Goal: Task Accomplishment & Management: Use online tool/utility

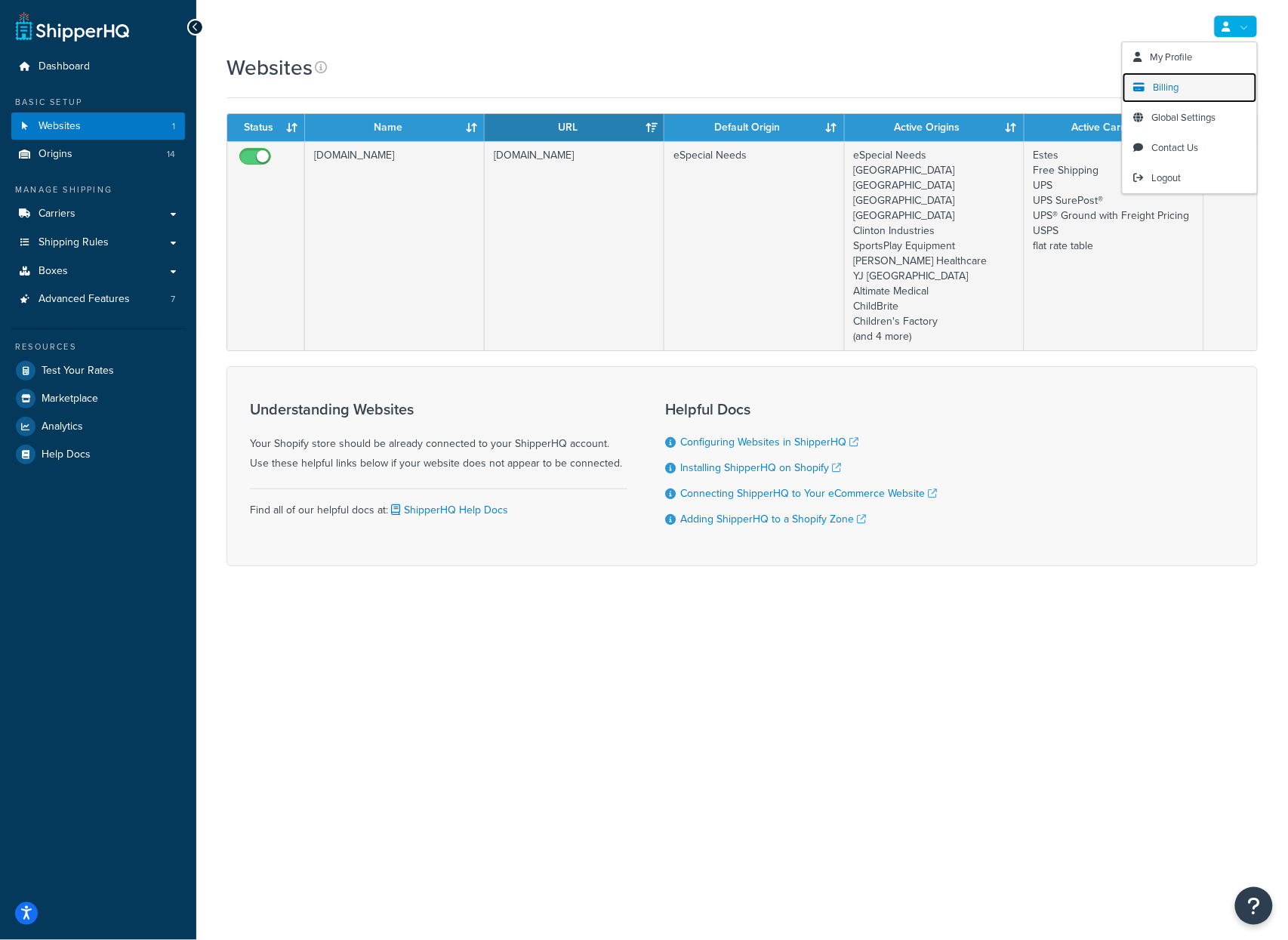
click at [1153, 86] on link "Billing" at bounding box center [1190, 88] width 134 height 31
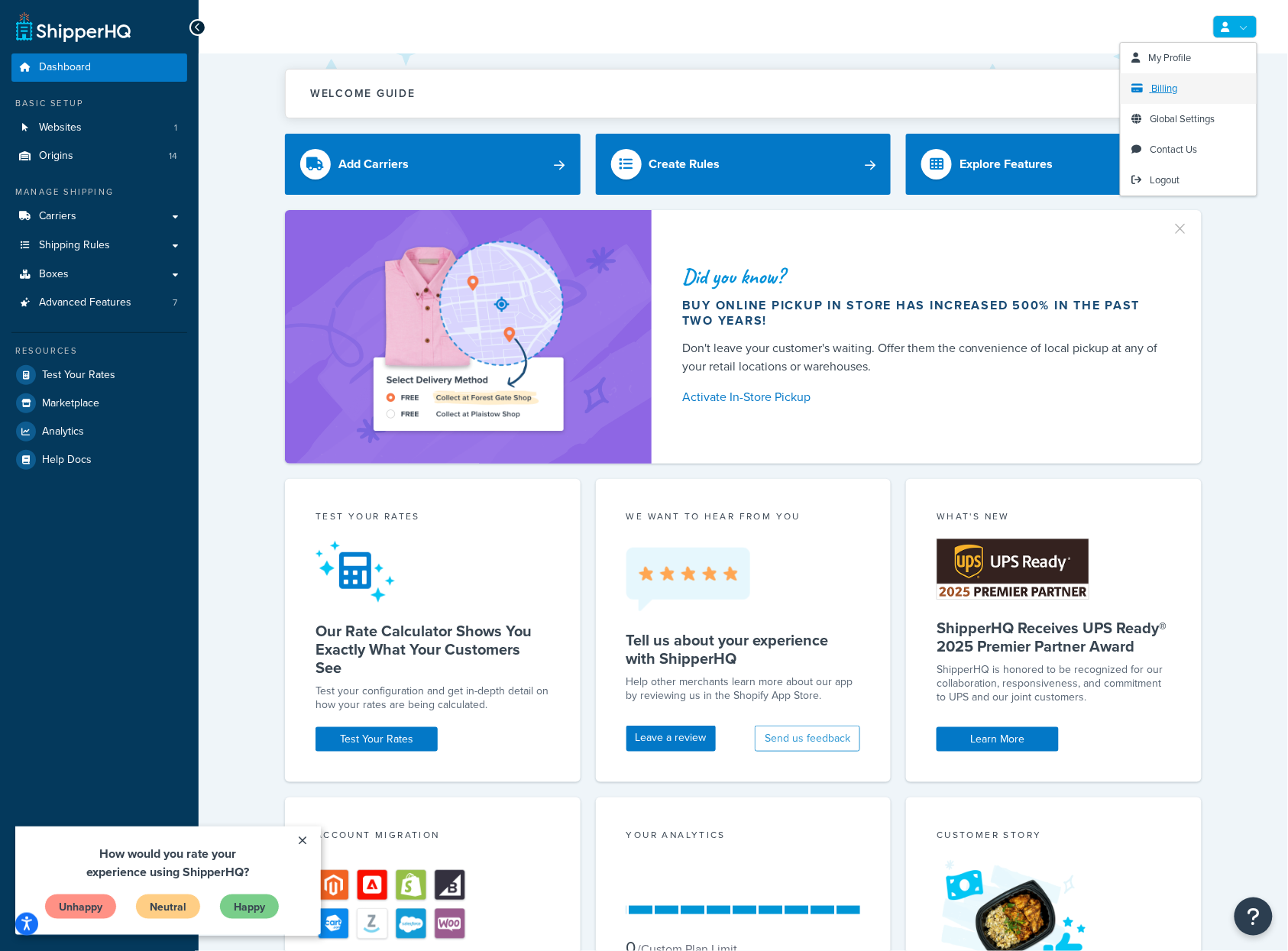
click at [1137, 89] on icon at bounding box center [1137, 88] width 12 height 10
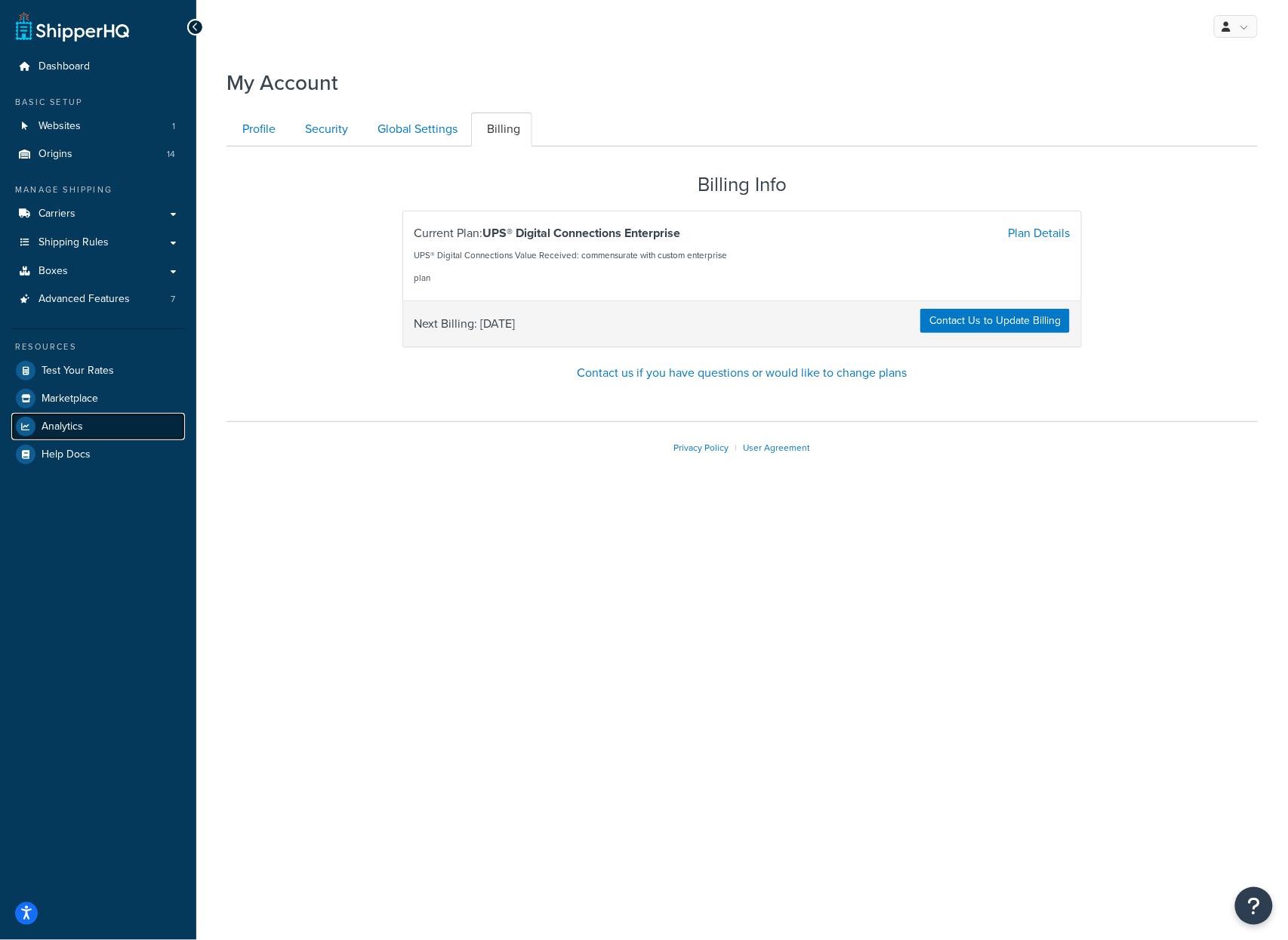
click at [87, 423] on link "Analytics" at bounding box center [98, 427] width 174 height 27
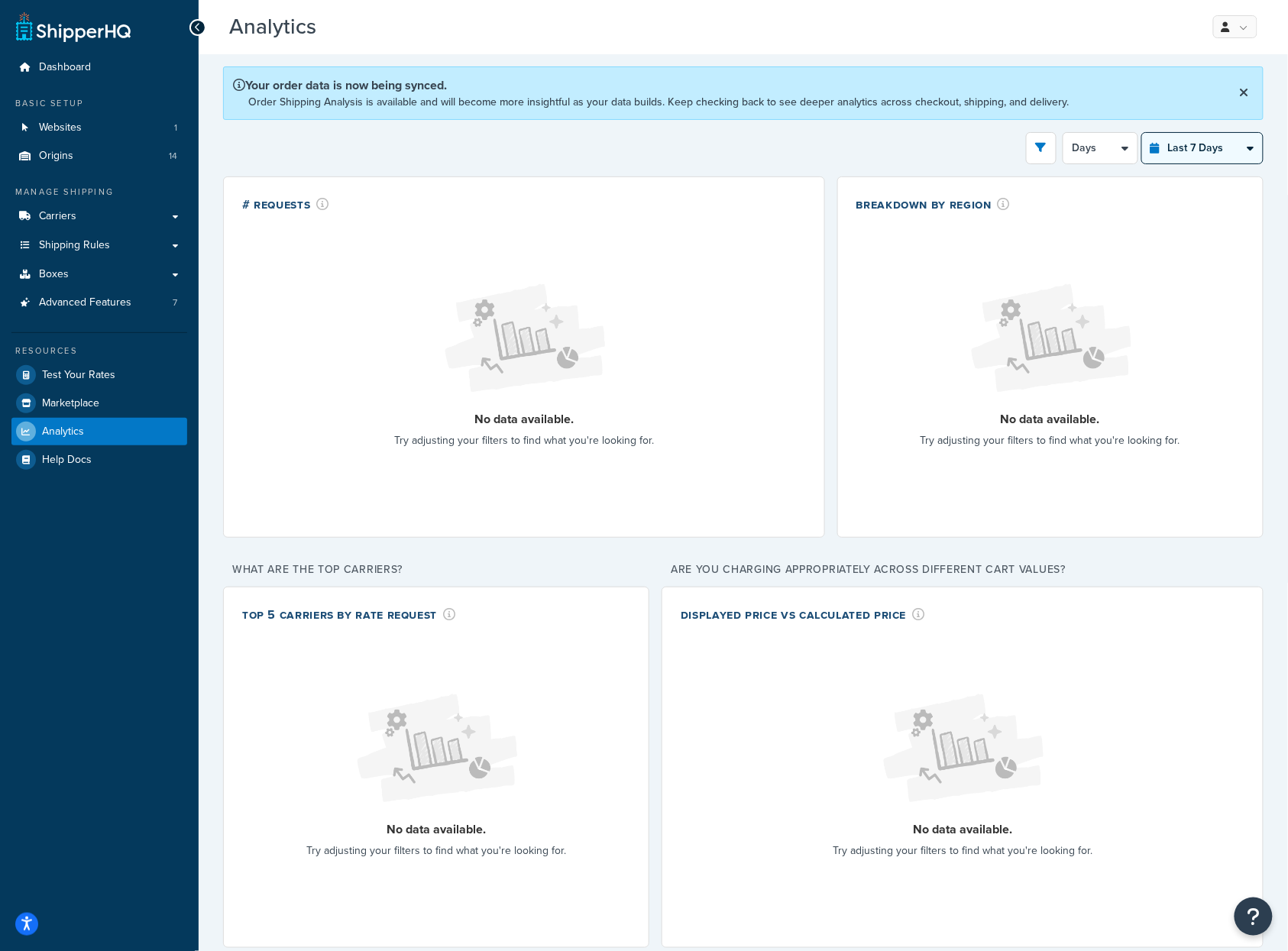
click at [1201, 155] on select "Last 24 Hours Last 7 Days Last 30 Days Last 3 Months Last 6 Months Last 12 Mont…" at bounding box center [1202, 148] width 120 height 31
select select "last_year"
click at [1142, 133] on select "Last 24 Hours Last 7 Days Last 30 Days Last 3 Months Last 6 Months Last 12 Mont…" at bounding box center [1202, 148] width 120 height 31
select select "1M"
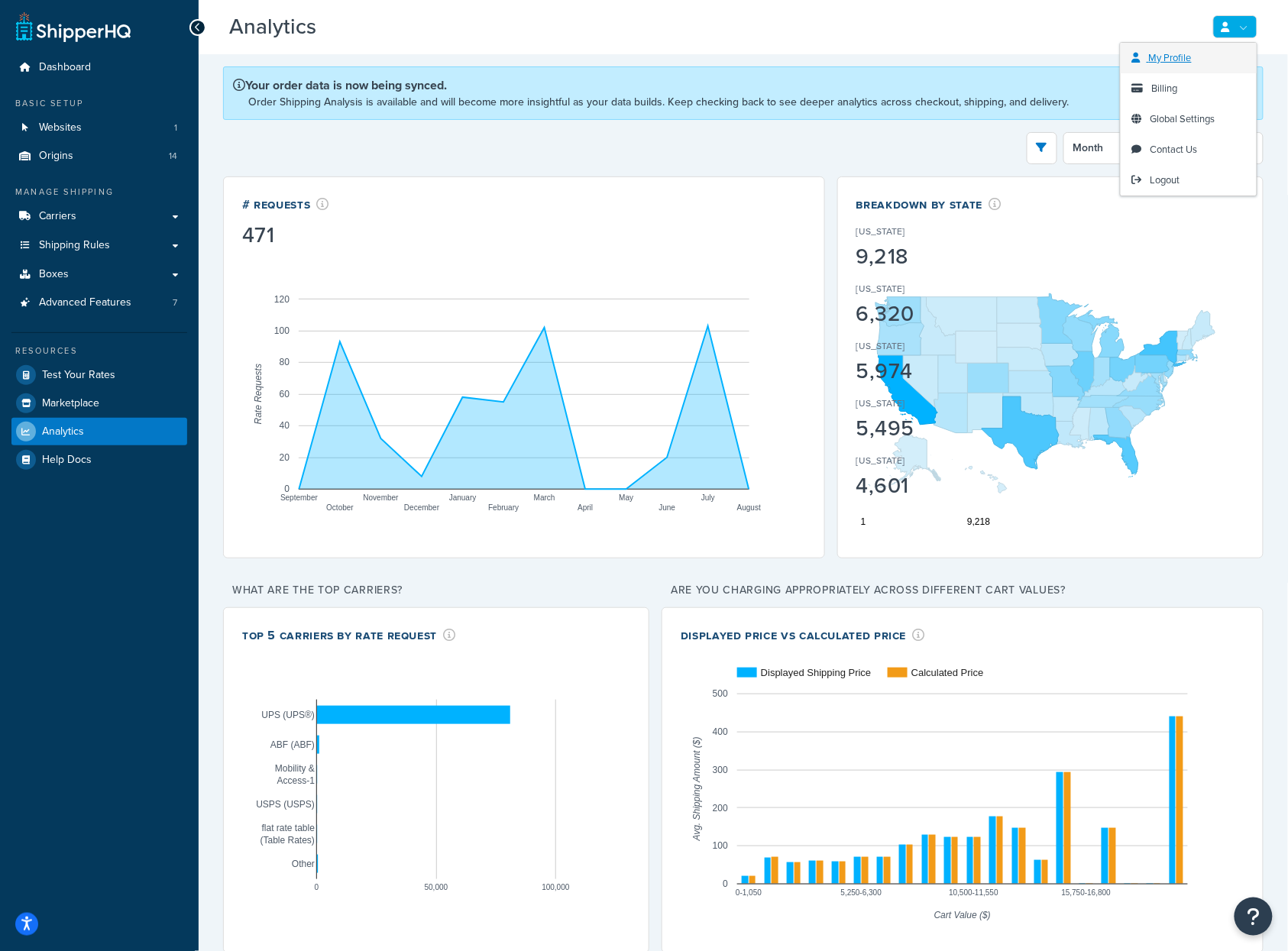
drag, startPoint x: 1231, startPoint y: 36, endPoint x: 1203, endPoint y: 59, distance: 36.2
click at [1229, 36] on link at bounding box center [1235, 27] width 44 height 23
click at [1152, 90] on span "Billing" at bounding box center [1165, 88] width 26 height 15
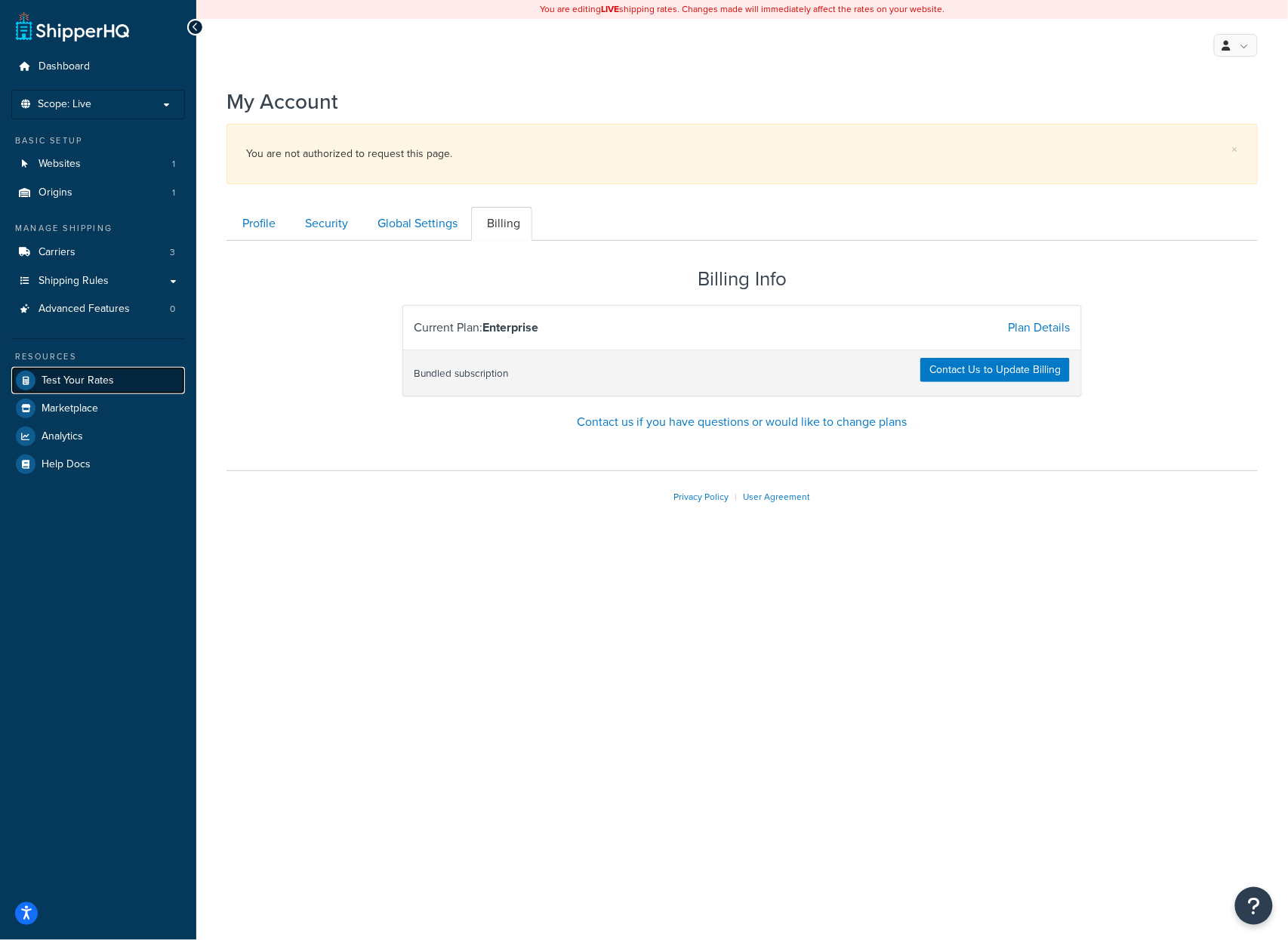
click at [79, 381] on span "Test Your Rates" at bounding box center [77, 381] width 72 height 13
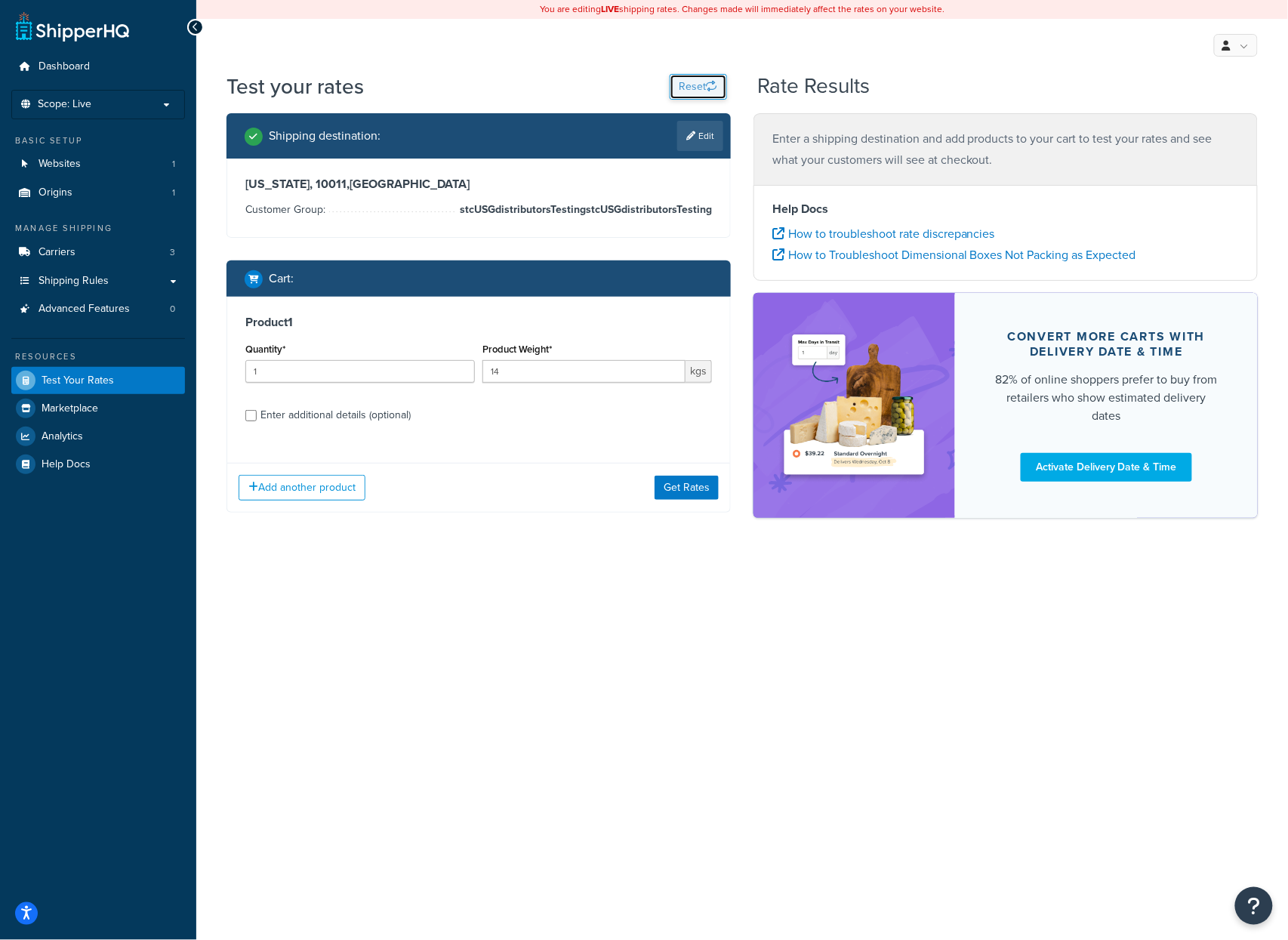
click at [691, 79] on button "Reset" at bounding box center [698, 87] width 57 height 26
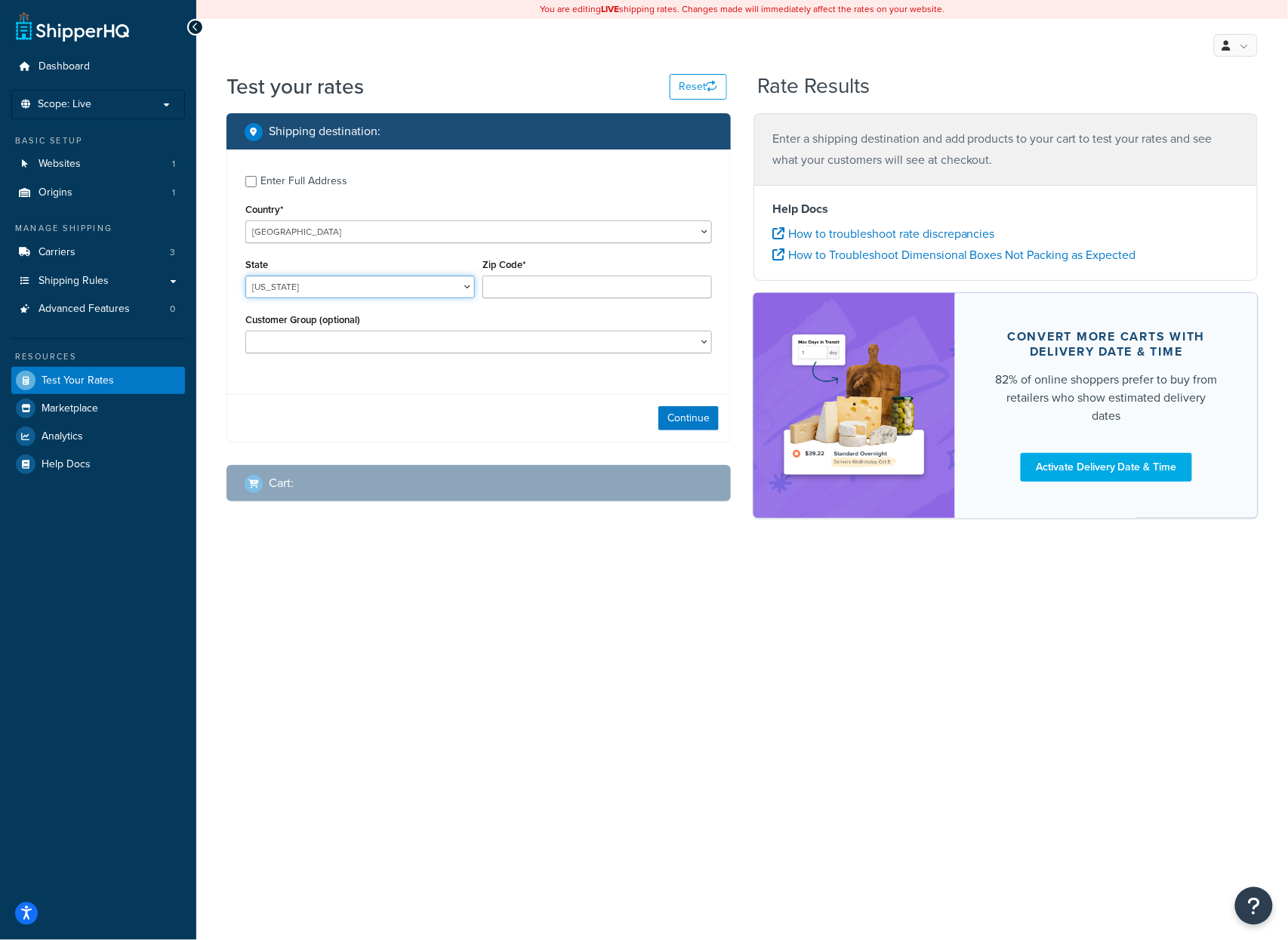
click at [337, 288] on select "Alabama Alaska American Samoa Arizona Arkansas Armed Forces Americas Armed Forc…" at bounding box center [360, 287] width 230 height 23
click at [341, 236] on select "United States United Kingdom Afghanistan Åland Islands Albania Algeria American…" at bounding box center [479, 232] width 467 height 23
select select "CM"
click at [246, 221] on select "United States United Kingdom Afghanistan Åland Islands Albania Algeria American…" at bounding box center [479, 232] width 467 height 23
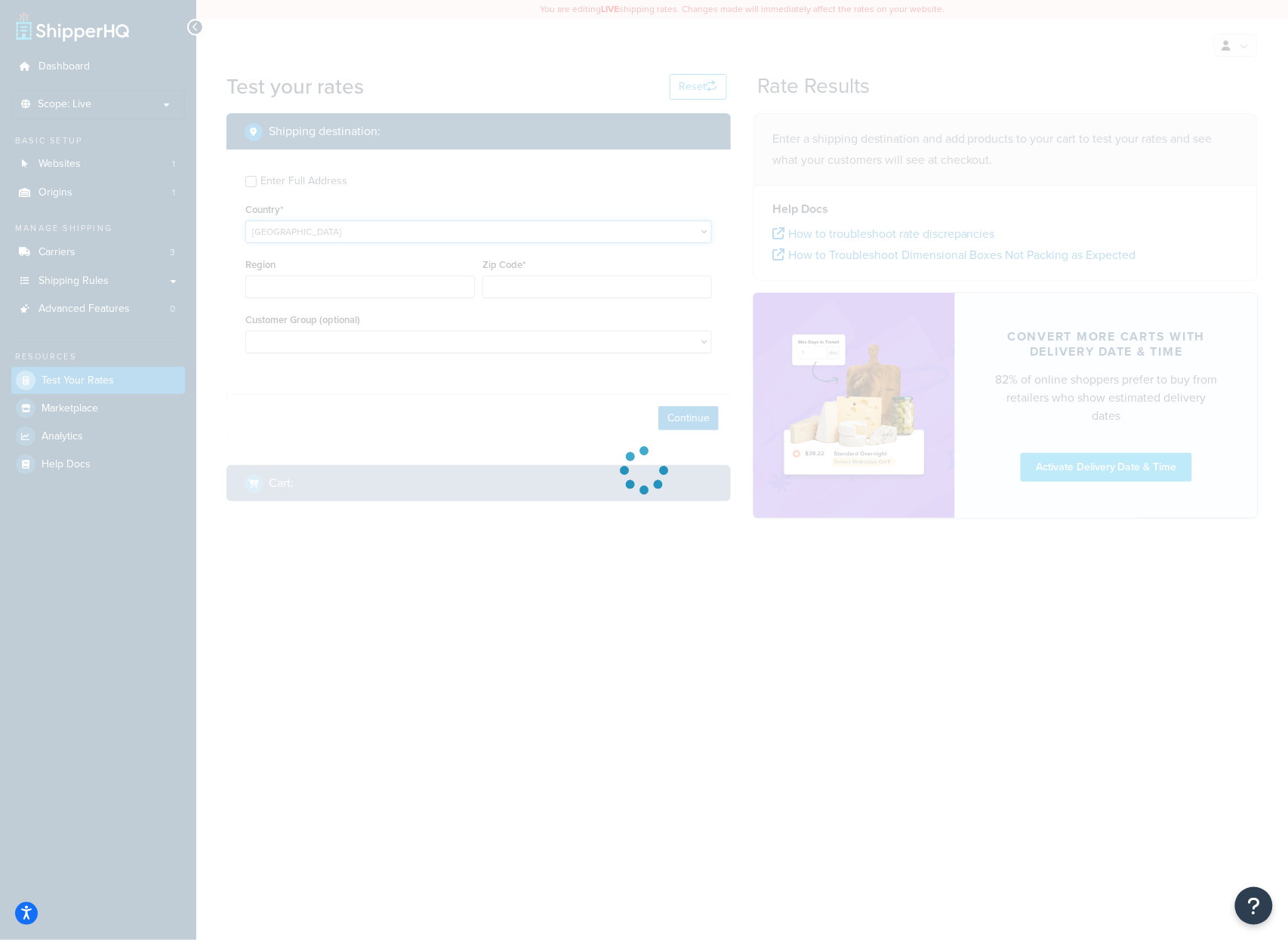
type input "AL"
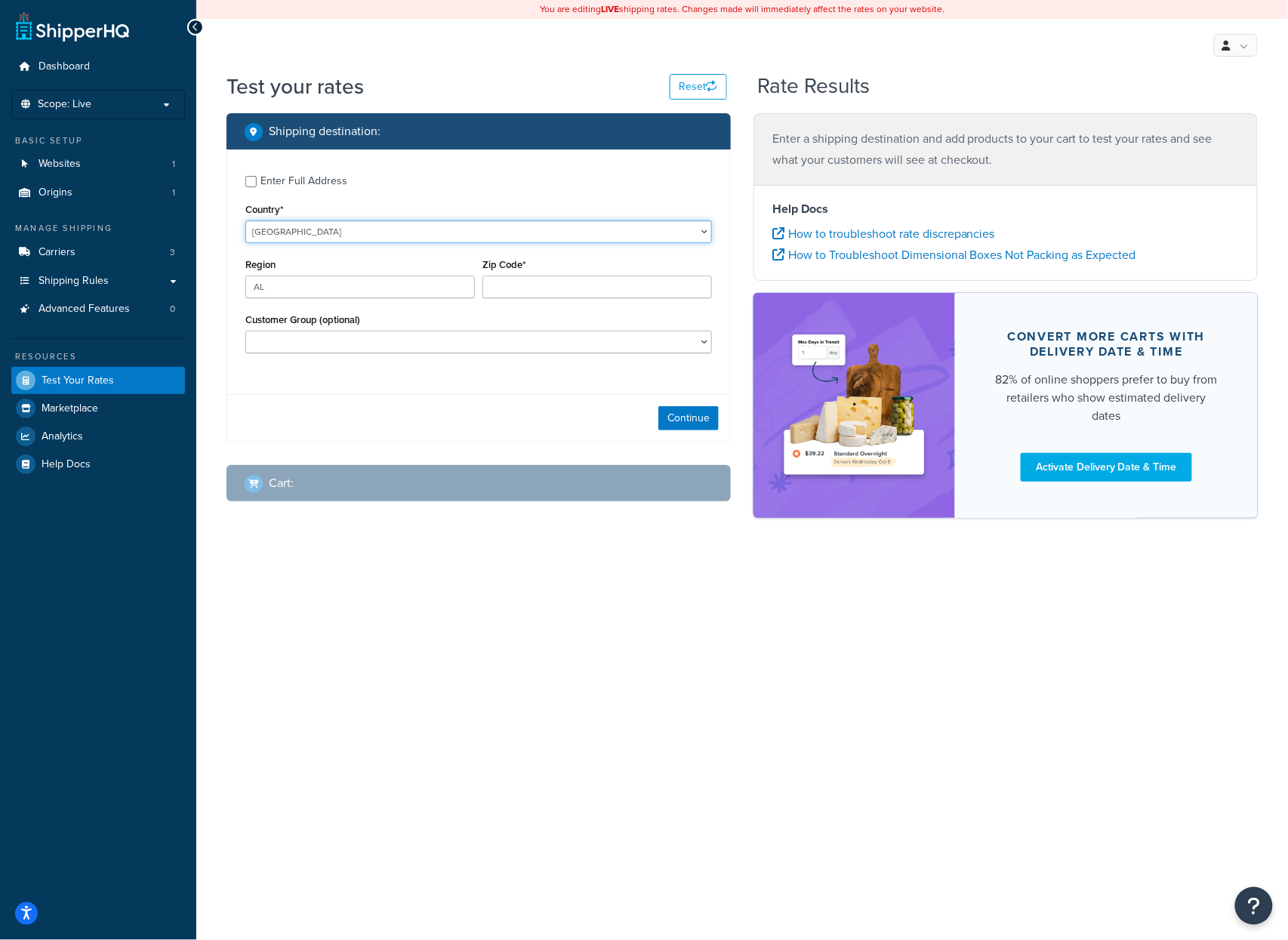
click at [359, 239] on select "United States United Kingdom Afghanistan Åland Islands Albania Algeria American…" at bounding box center [479, 232] width 467 height 23
select select "CA"
click at [246, 221] on select "United States United Kingdom Afghanistan Åland Islands Albania Algeria American…" at bounding box center [479, 232] width 467 height 23
click at [347, 289] on select "Alberta British Columbia Manitoba New Brunswick Newfoundland and Labrador North…" at bounding box center [360, 287] width 230 height 23
select select "ON"
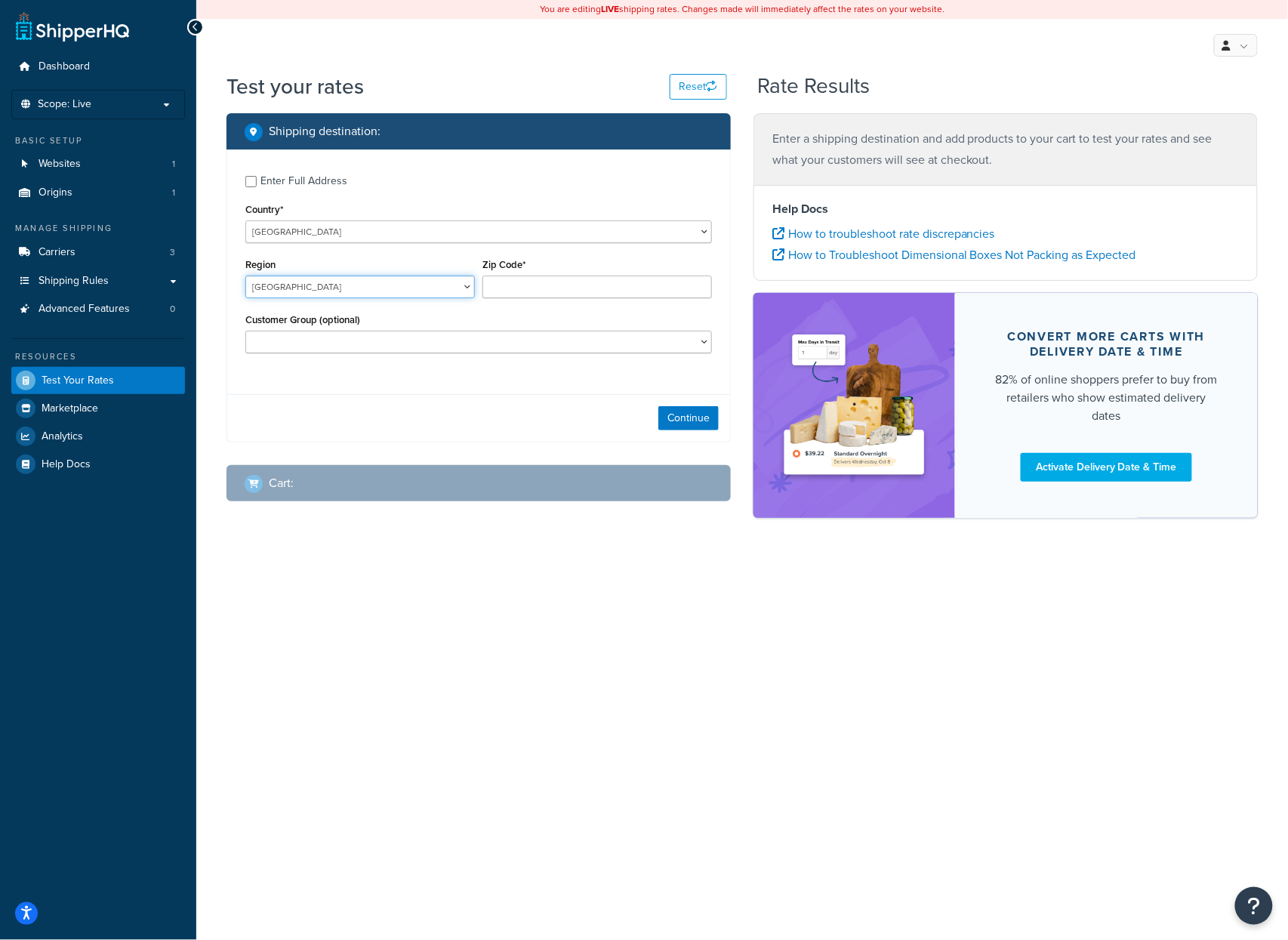
click at [246, 275] on select "Alberta British Columbia Manitoba New Brunswick Newfoundland and Labrador North…" at bounding box center [360, 287] width 230 height 23
click at [536, 293] on input "Zip Code*" at bounding box center [597, 287] width 230 height 23
type input "M2M 2Y8"
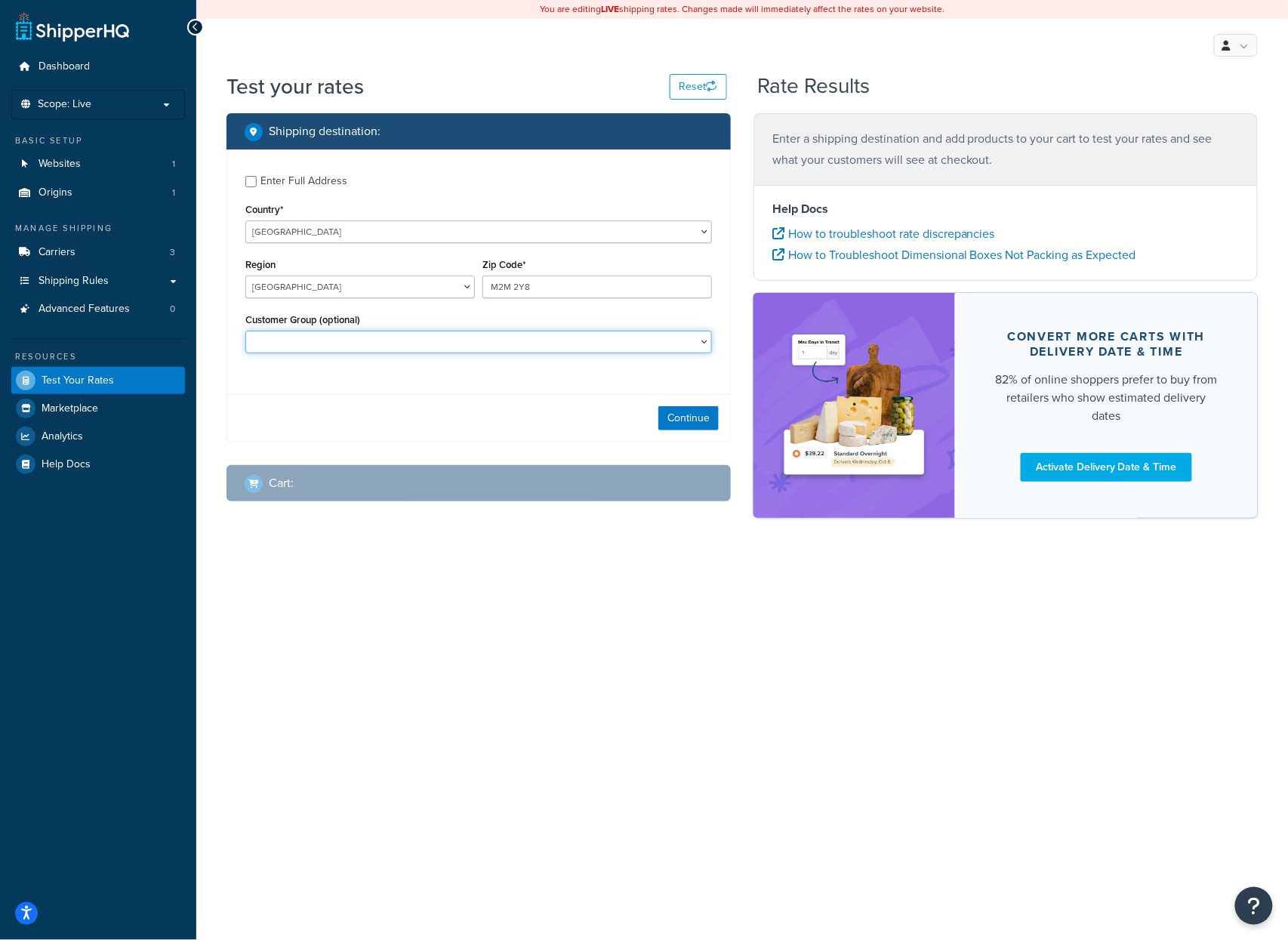
click at [429, 339] on select "ABC AMETEK AMETEK STC BAPO DISTRIBUTORS TEST Retail Sparrow STC STC - Ametek ST…" at bounding box center [479, 342] width 467 height 23
select select "stcUSGdistributorsTestingstcUSGdistributorsTesting"
click at [246, 331] on select "ABC AMETEK AMETEK STC BAPO DISTRIBUTORS TEST Retail Sparrow STC STC - Ametek ST…" at bounding box center [479, 342] width 467 height 23
click at [697, 417] on button "Continue" at bounding box center [688, 418] width 60 height 24
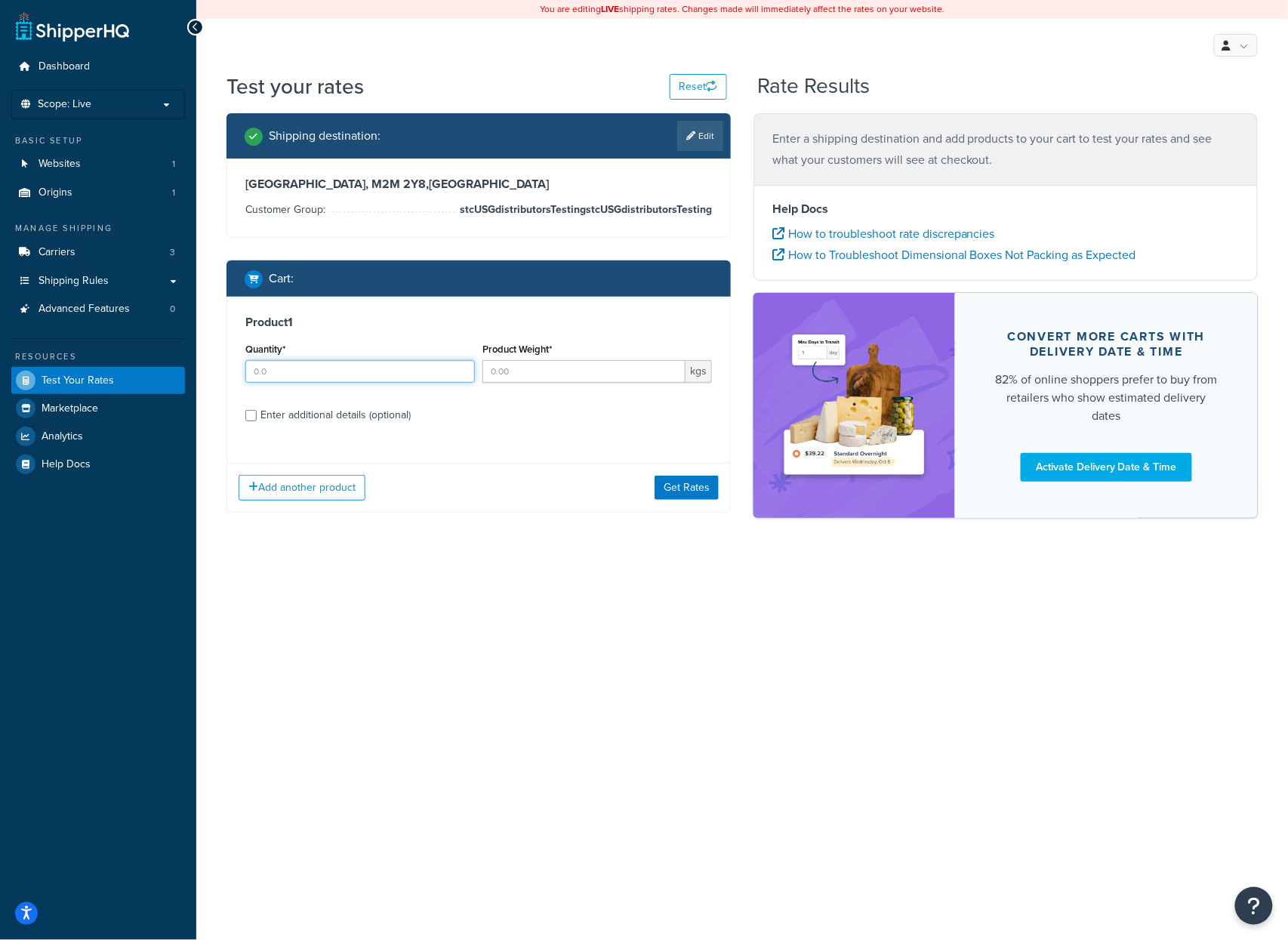
click at [296, 376] on input "Quantity*" at bounding box center [360, 372] width 230 height 23
type input "1"
type input "12"
click at [696, 495] on button "Get Rates" at bounding box center [687, 488] width 64 height 24
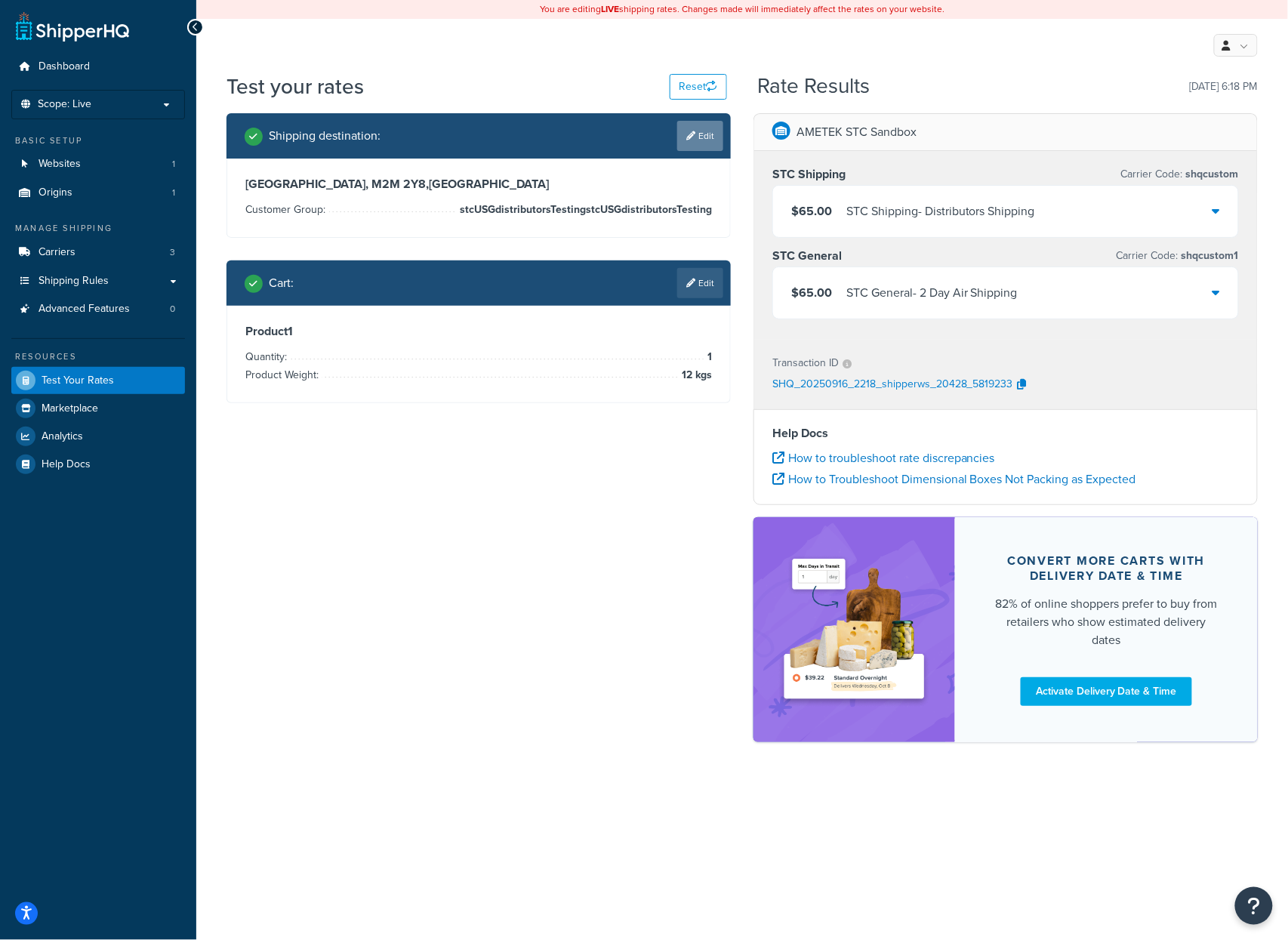
click at [699, 143] on link "Edit" at bounding box center [700, 136] width 46 height 31
select select "CA"
select select "ON"
select select "stcUSGdistributorsTestingstcUSGdistributorsTesting"
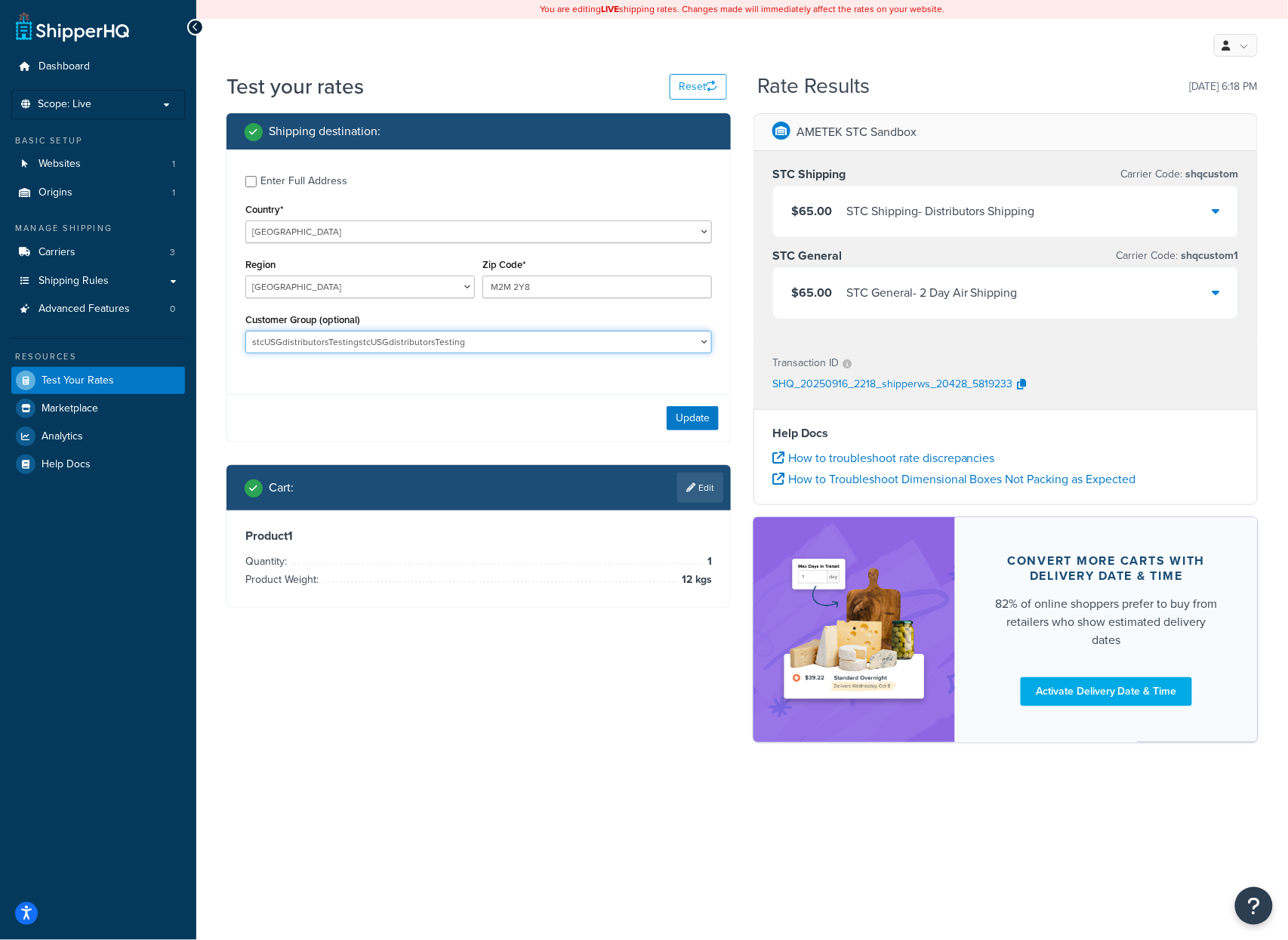
click at [691, 335] on select "ABC AMETEK AMETEK STC BAPO DISTRIBUTORS TEST Retail Sparrow STC STC - Ametek ST…" at bounding box center [479, 342] width 467 height 23
select select
click at [246, 331] on select "ABC AMETEK AMETEK STC BAPO DISTRIBUTORS TEST Retail Sparrow STC STC - Ametek ST…" at bounding box center [479, 342] width 467 height 23
click at [692, 413] on button "Update" at bounding box center [693, 418] width 52 height 24
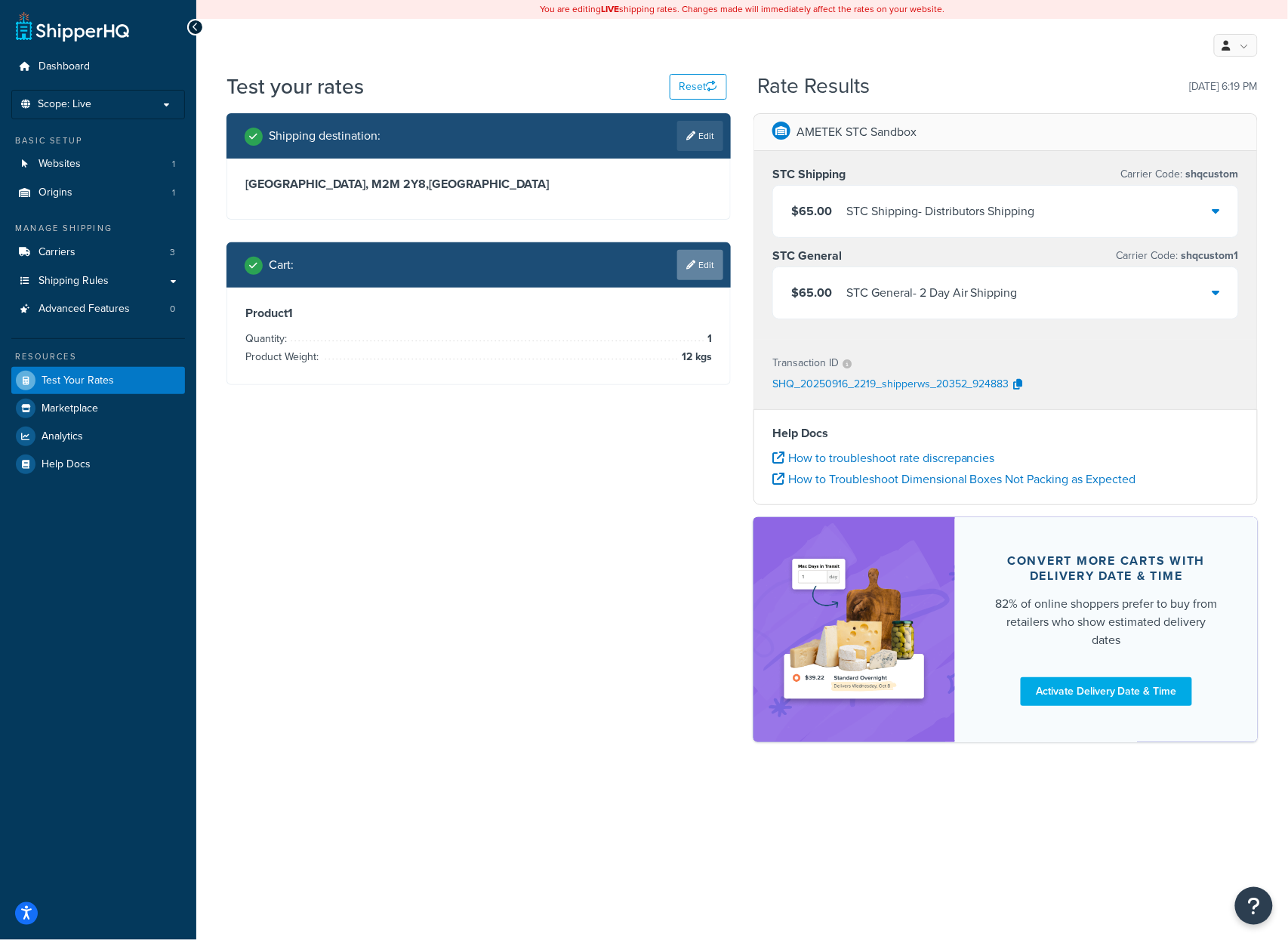
click at [710, 268] on link "Edit" at bounding box center [700, 266] width 46 height 31
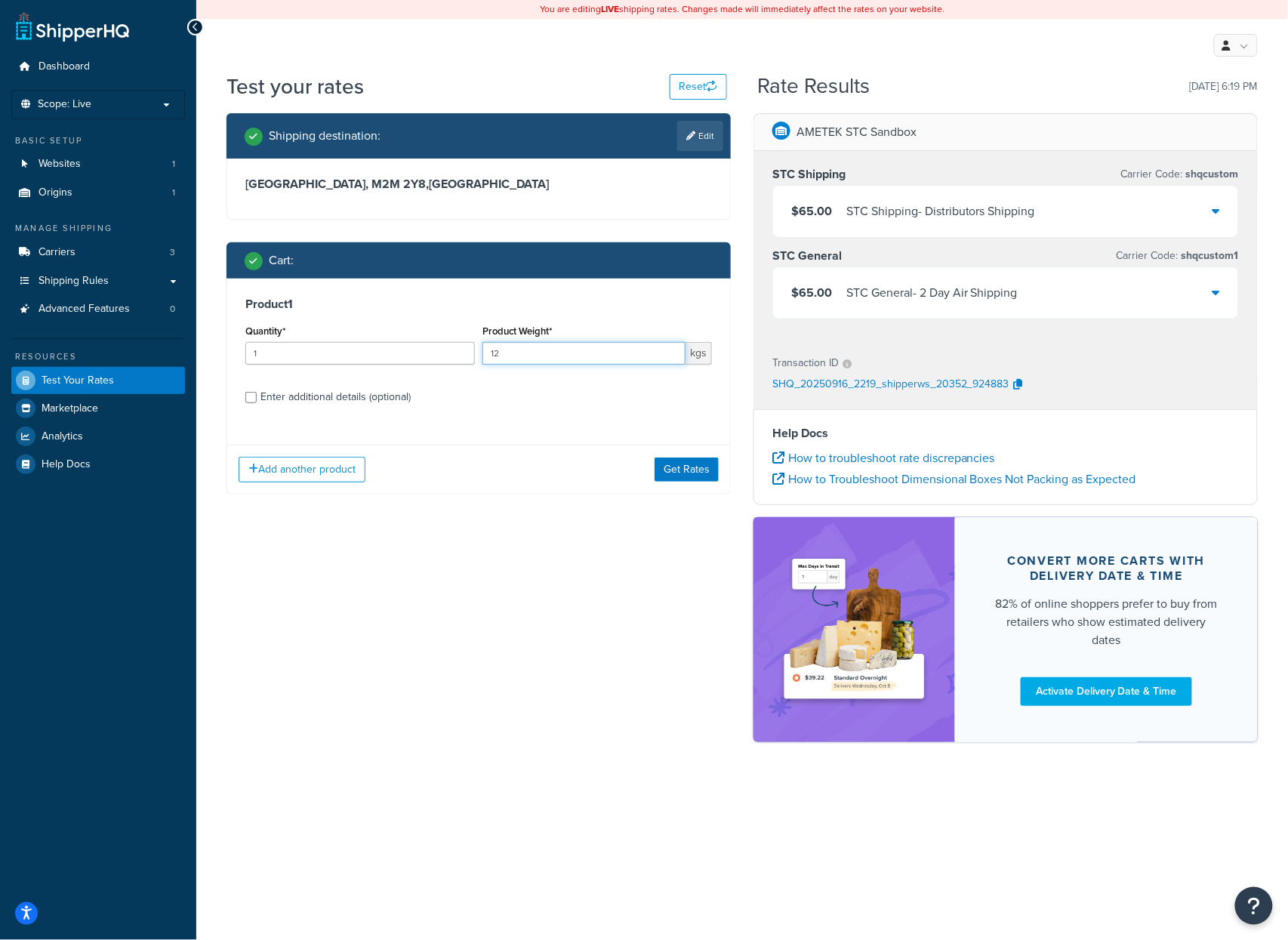
click at [543, 352] on input "12" at bounding box center [584, 353] width 203 height 23
type input "13"
click at [680, 475] on button "Get Rates" at bounding box center [687, 470] width 64 height 24
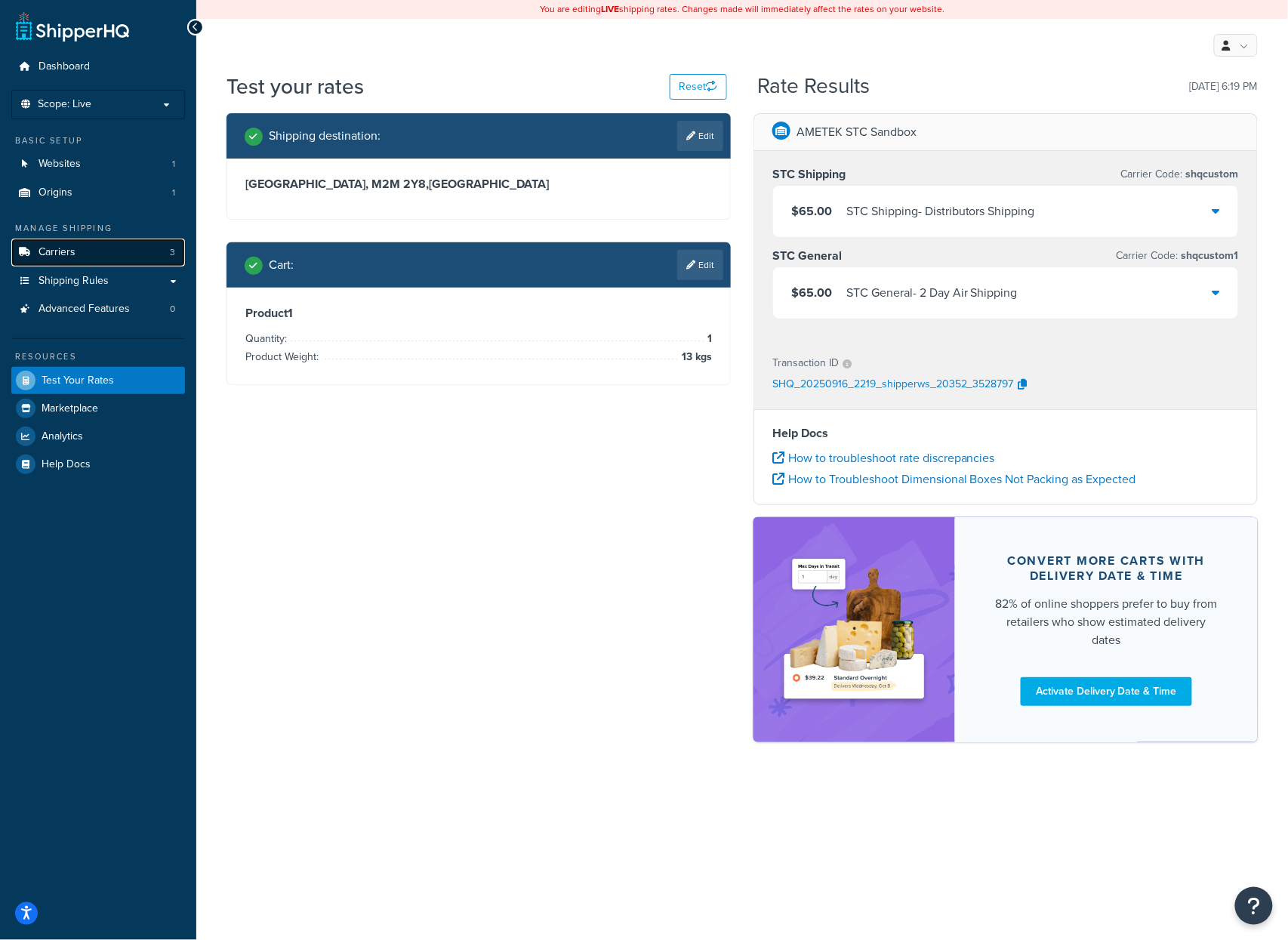
click at [92, 254] on link "Carriers 3" at bounding box center [98, 253] width 174 height 28
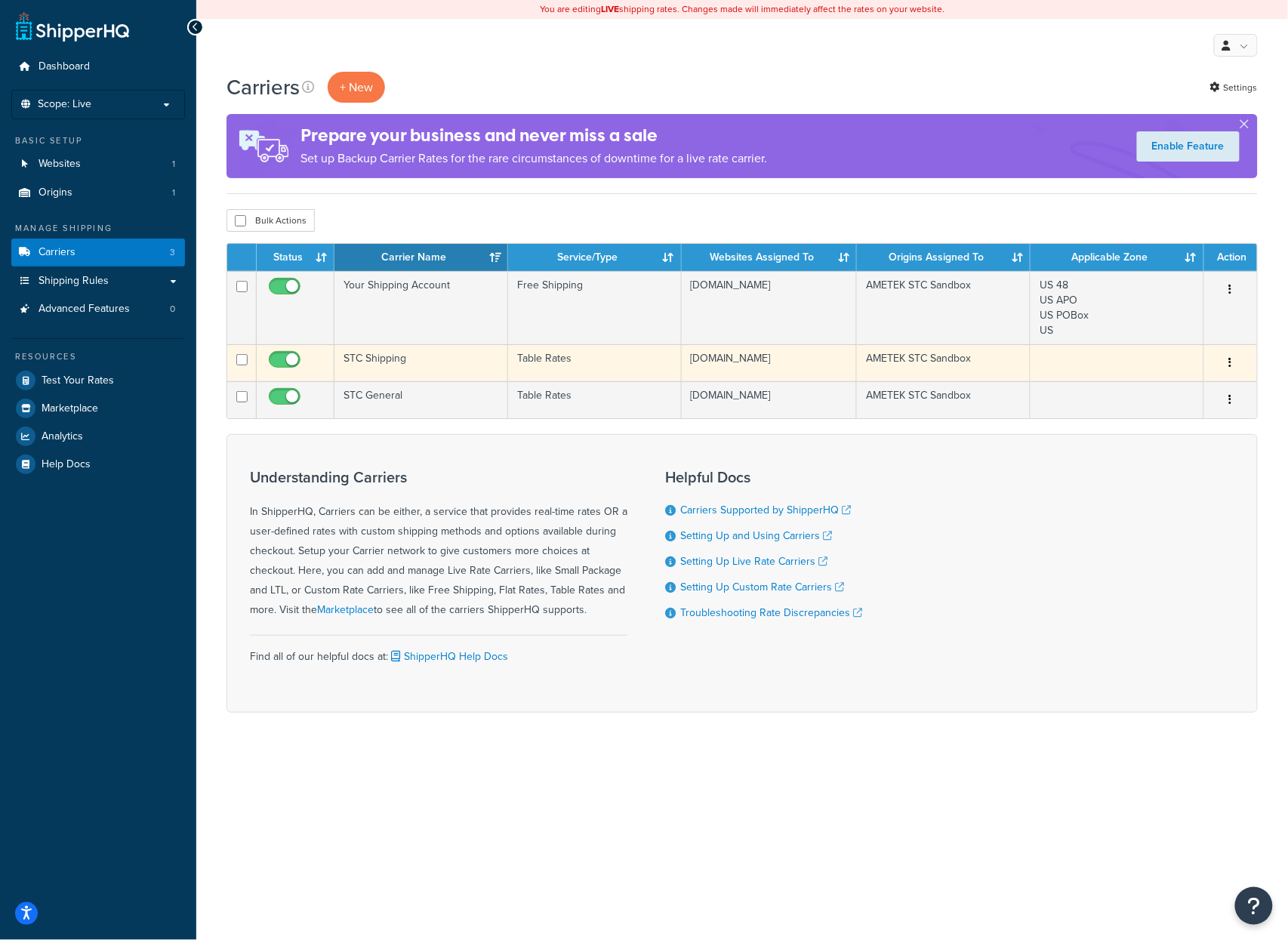
click at [426, 371] on td "STC Shipping" at bounding box center [421, 362] width 174 height 37
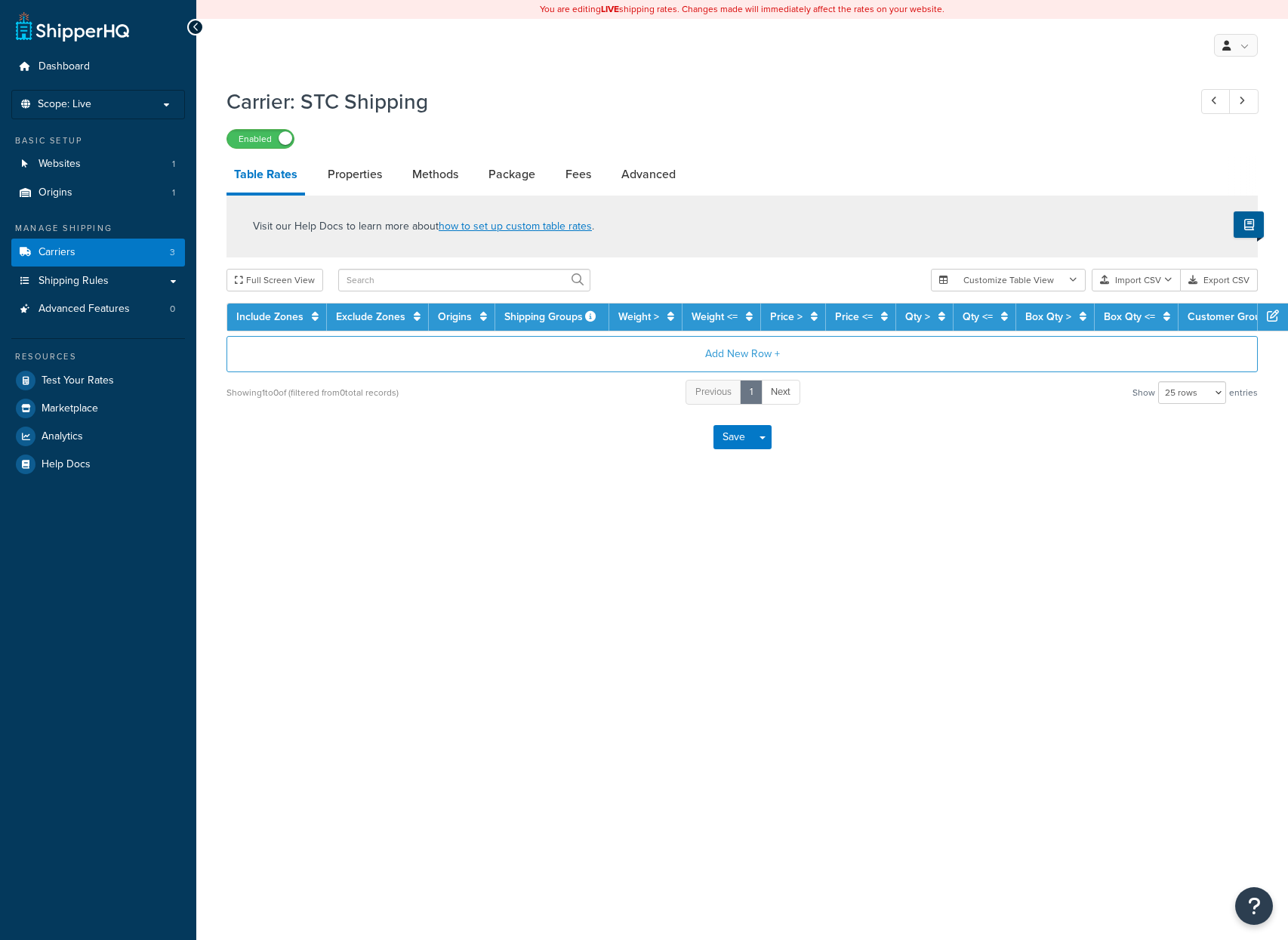
select select "25"
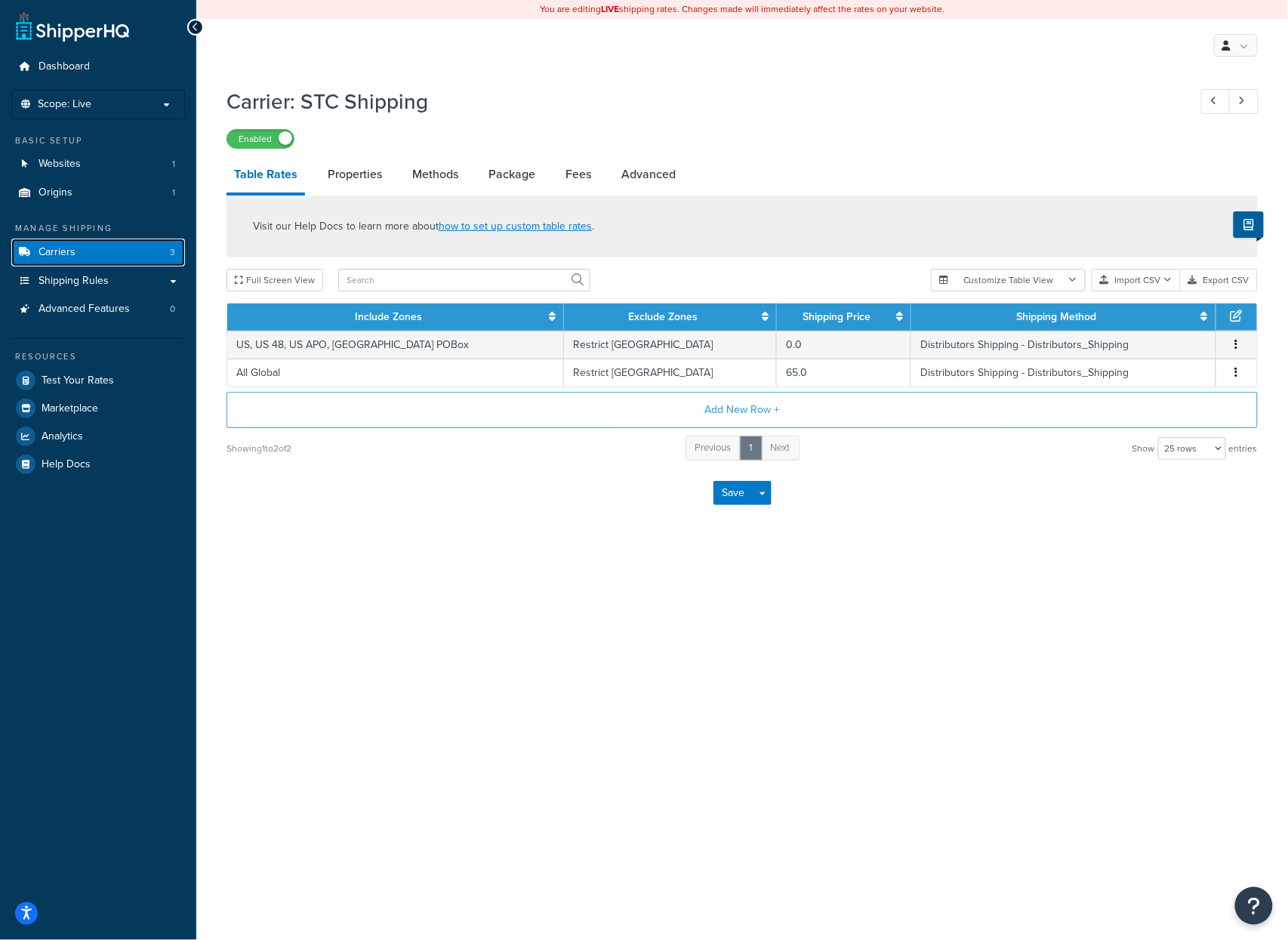
click at [138, 252] on link "Carriers 3" at bounding box center [98, 253] width 174 height 28
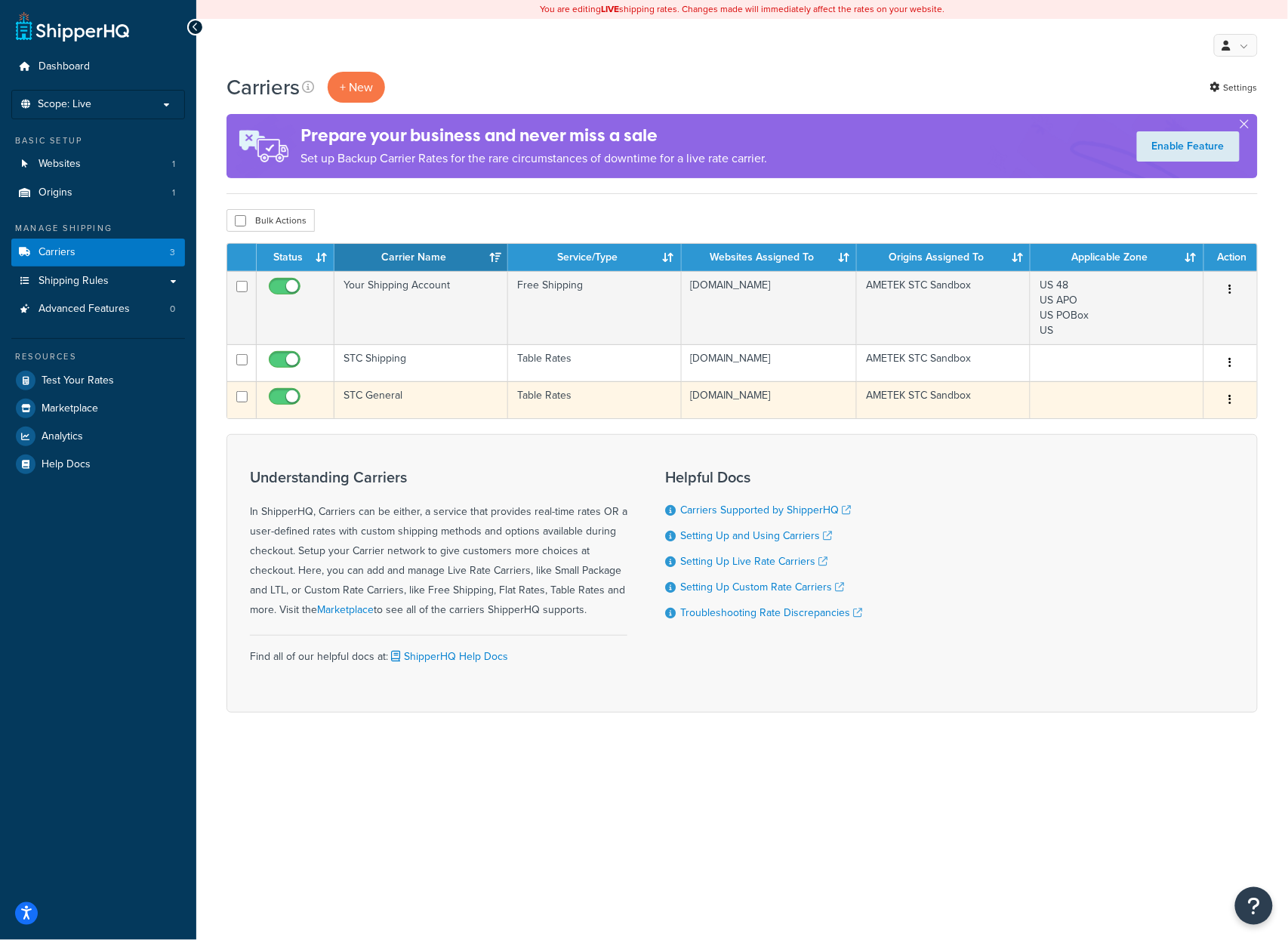
click at [419, 405] on td "STC General" at bounding box center [421, 400] width 174 height 37
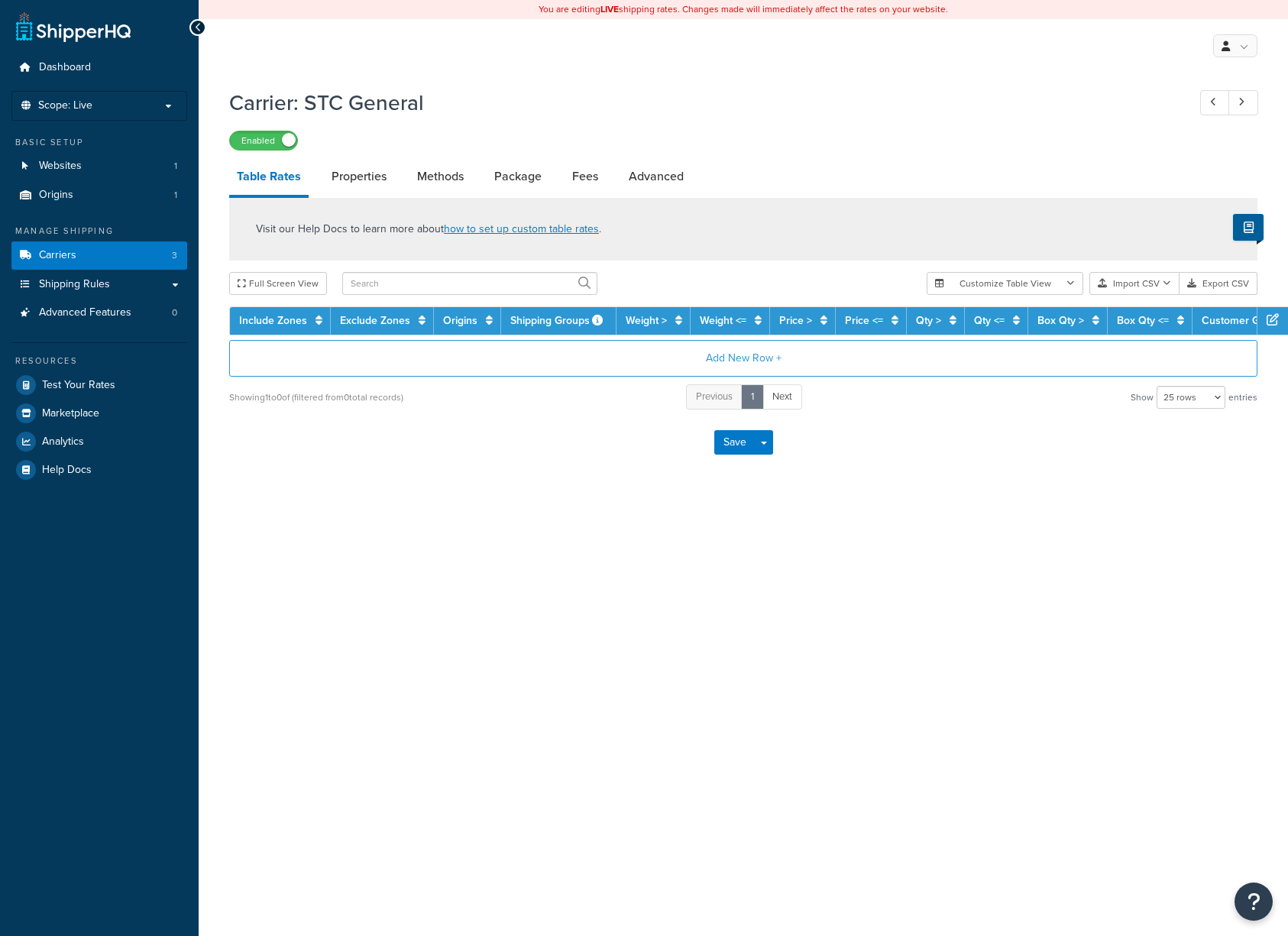
select select "25"
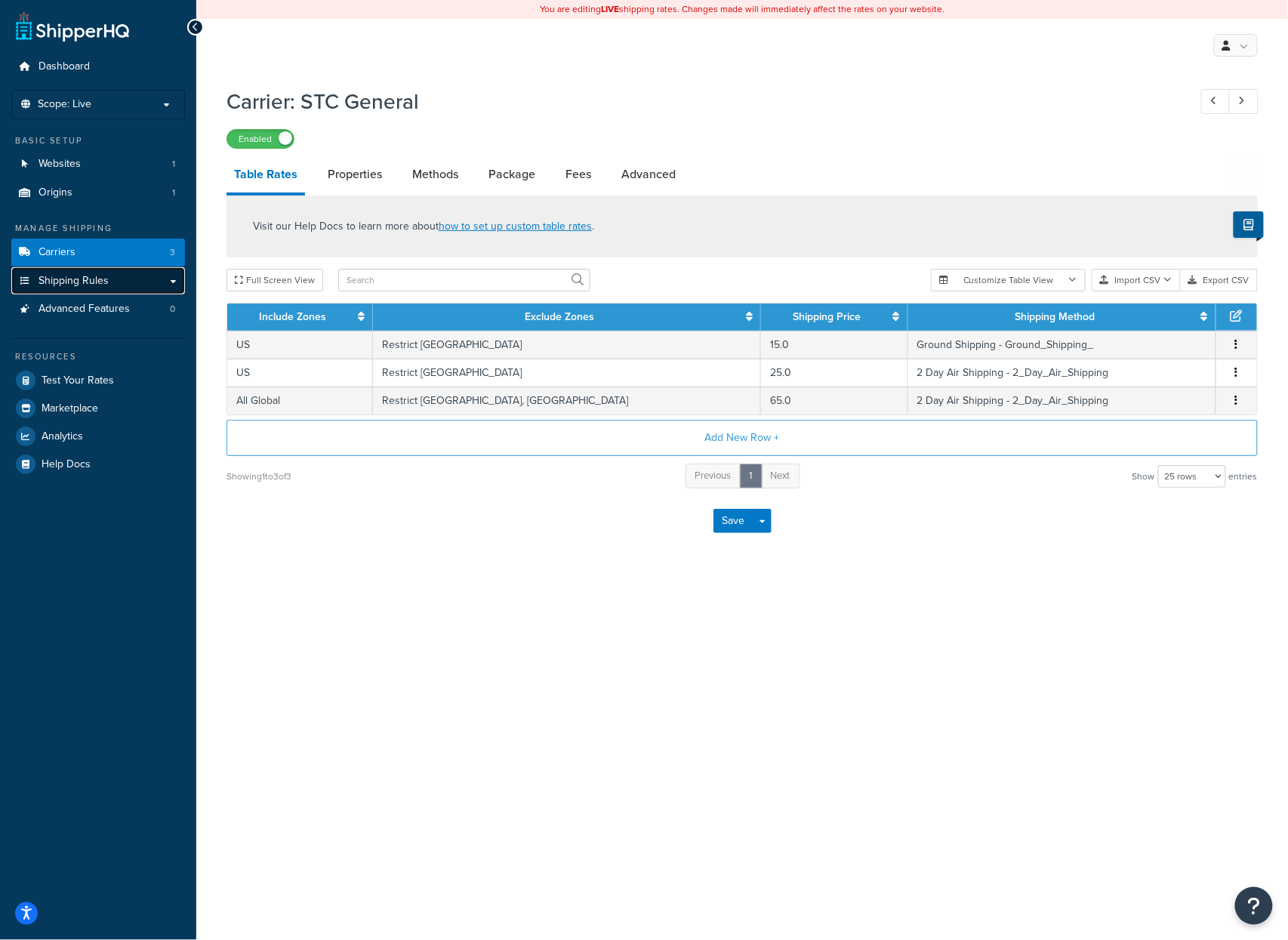
click at [102, 278] on span "Shipping Rules" at bounding box center [73, 281] width 70 height 13
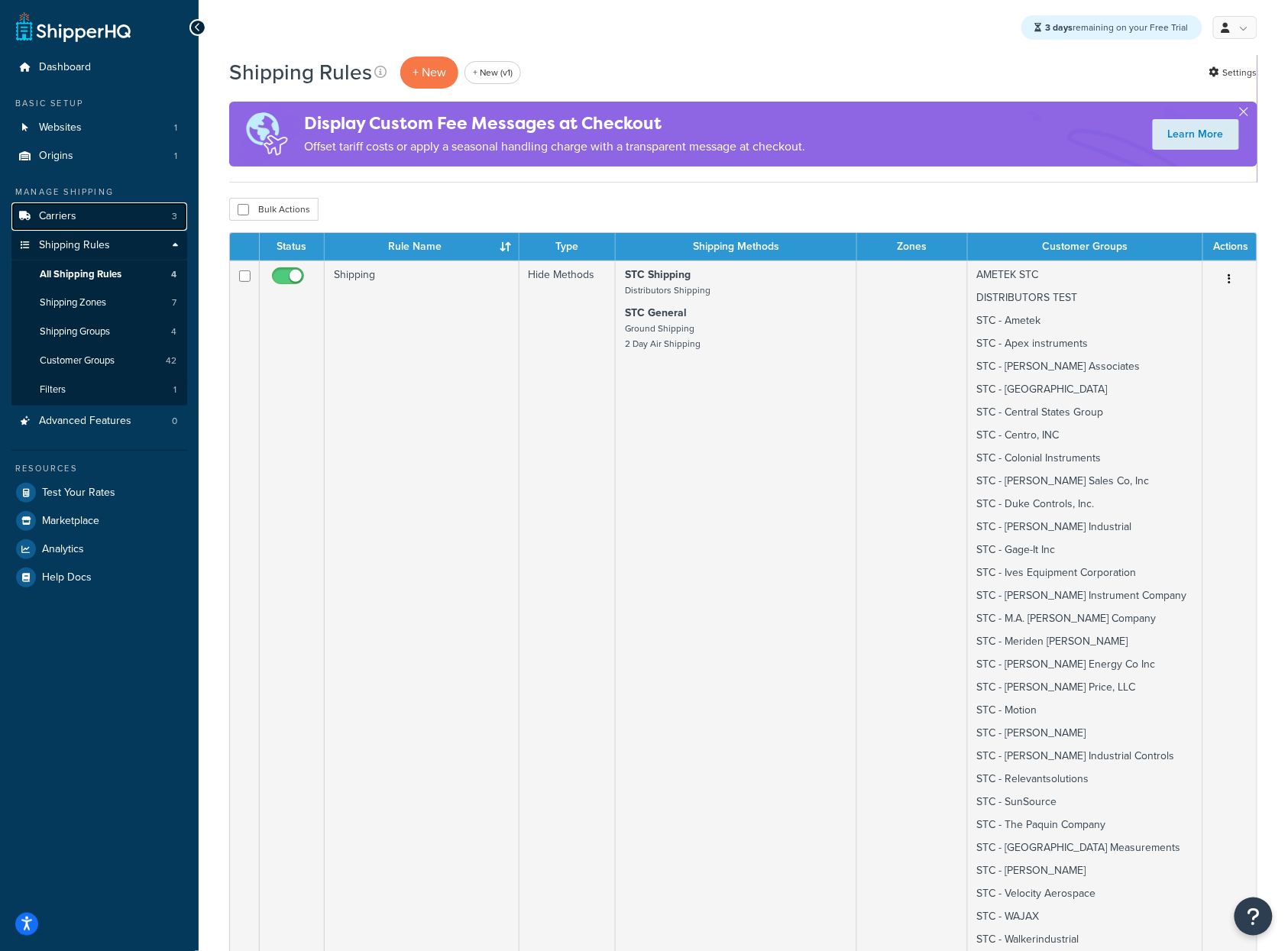
click at [73, 210] on span "Carriers" at bounding box center [57, 216] width 37 height 13
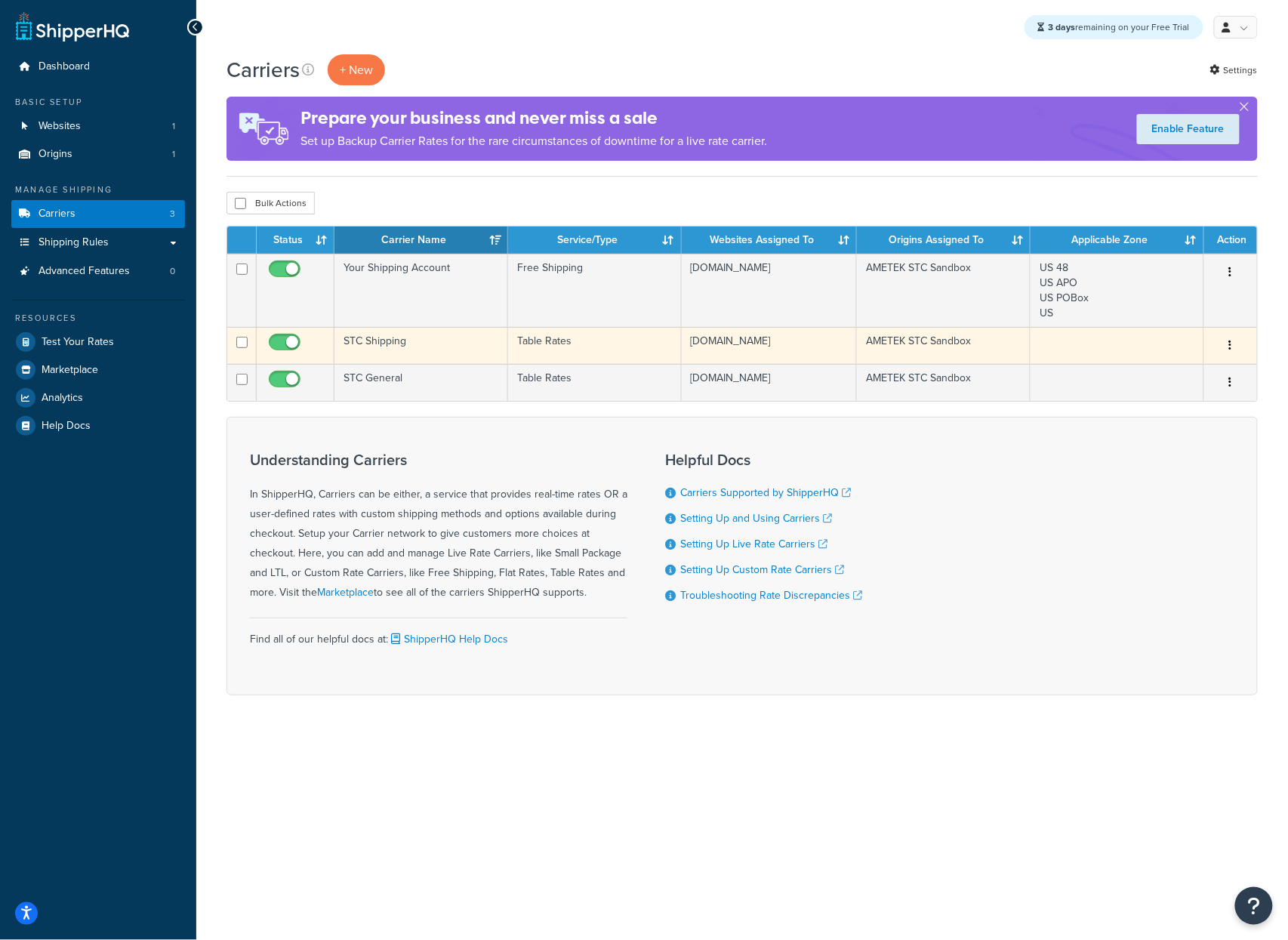
click at [417, 362] on td "STC Shipping" at bounding box center [421, 345] width 174 height 37
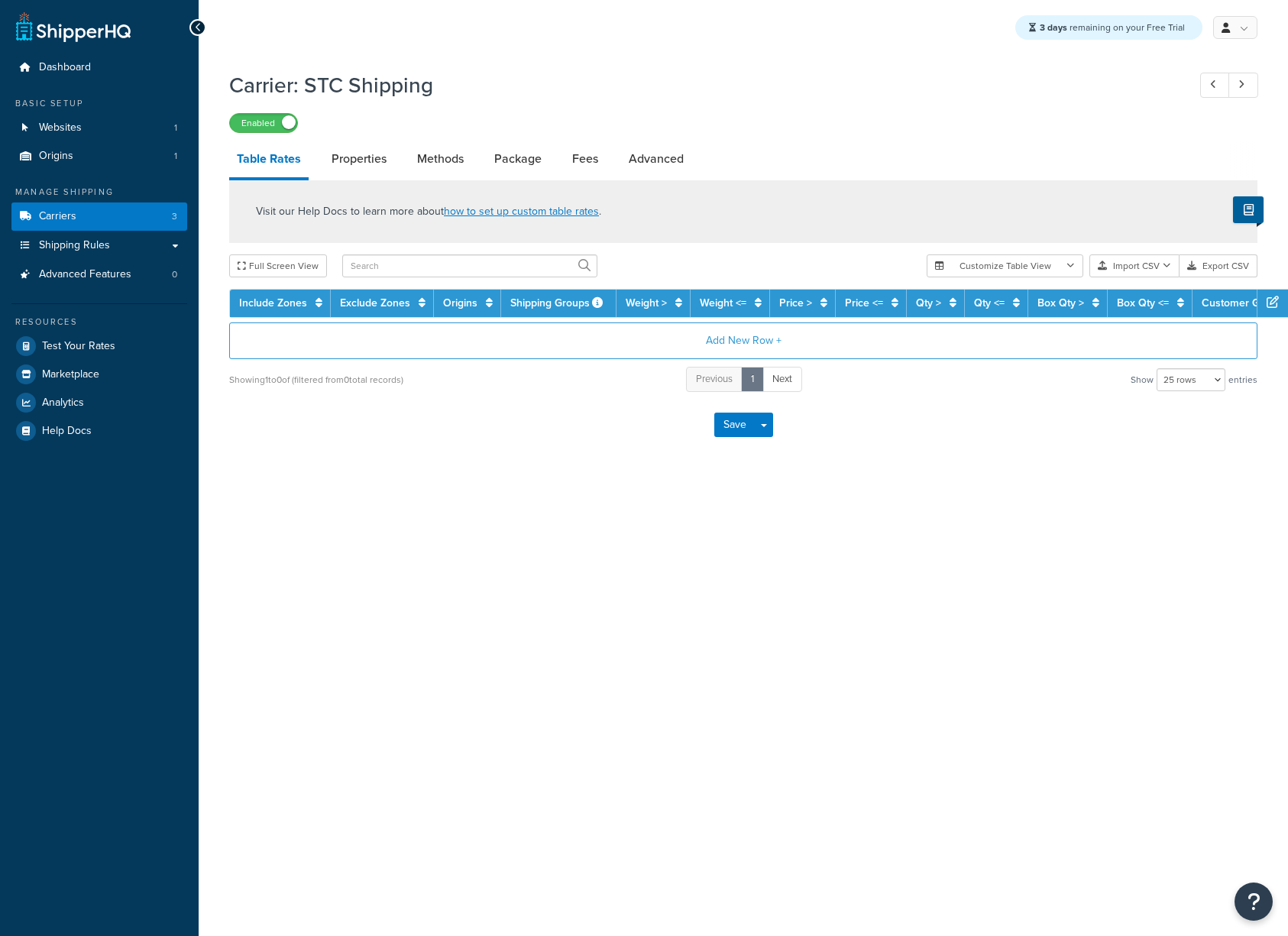
select select "25"
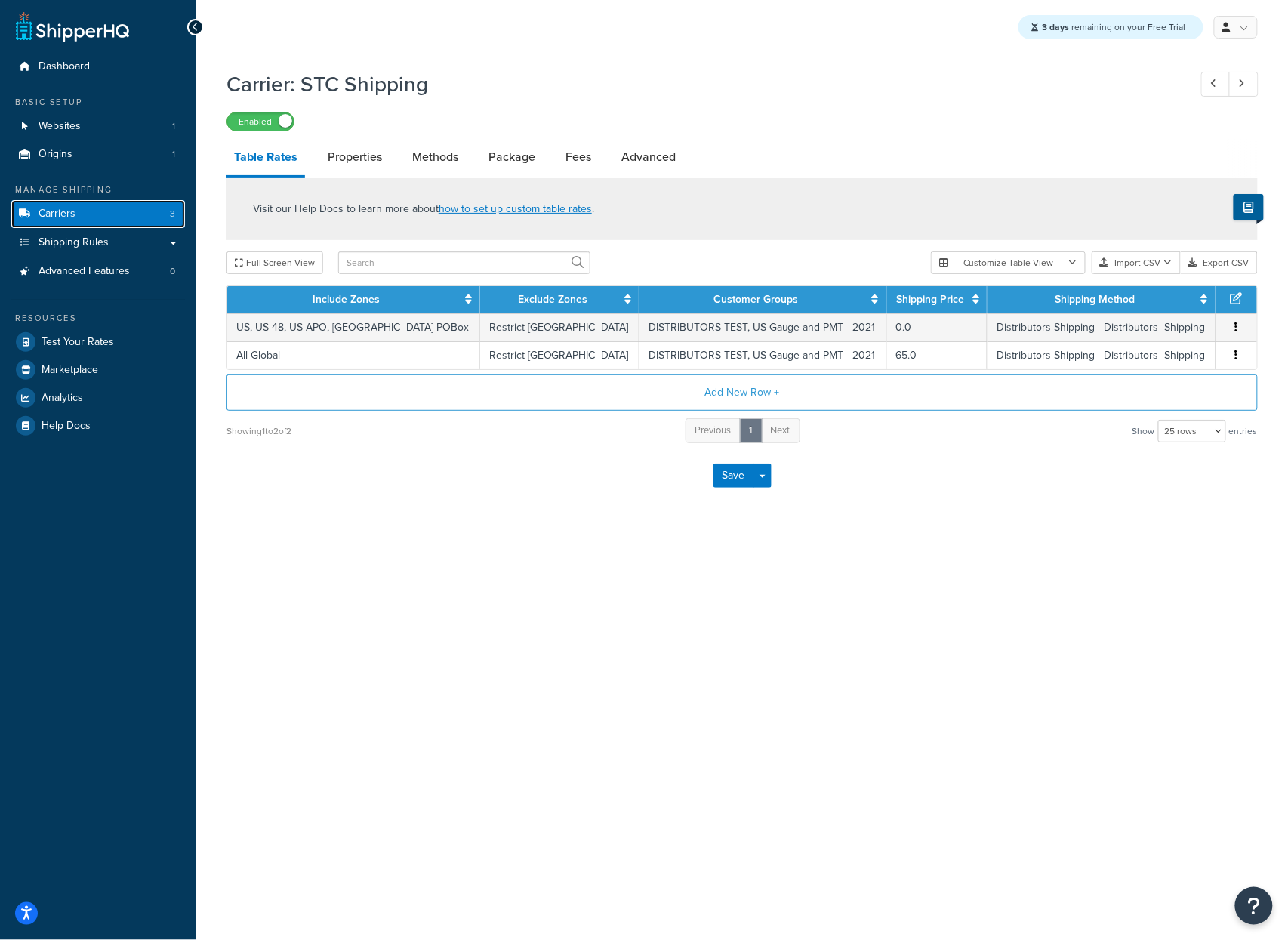
click at [123, 215] on link "Carriers 3" at bounding box center [98, 214] width 174 height 28
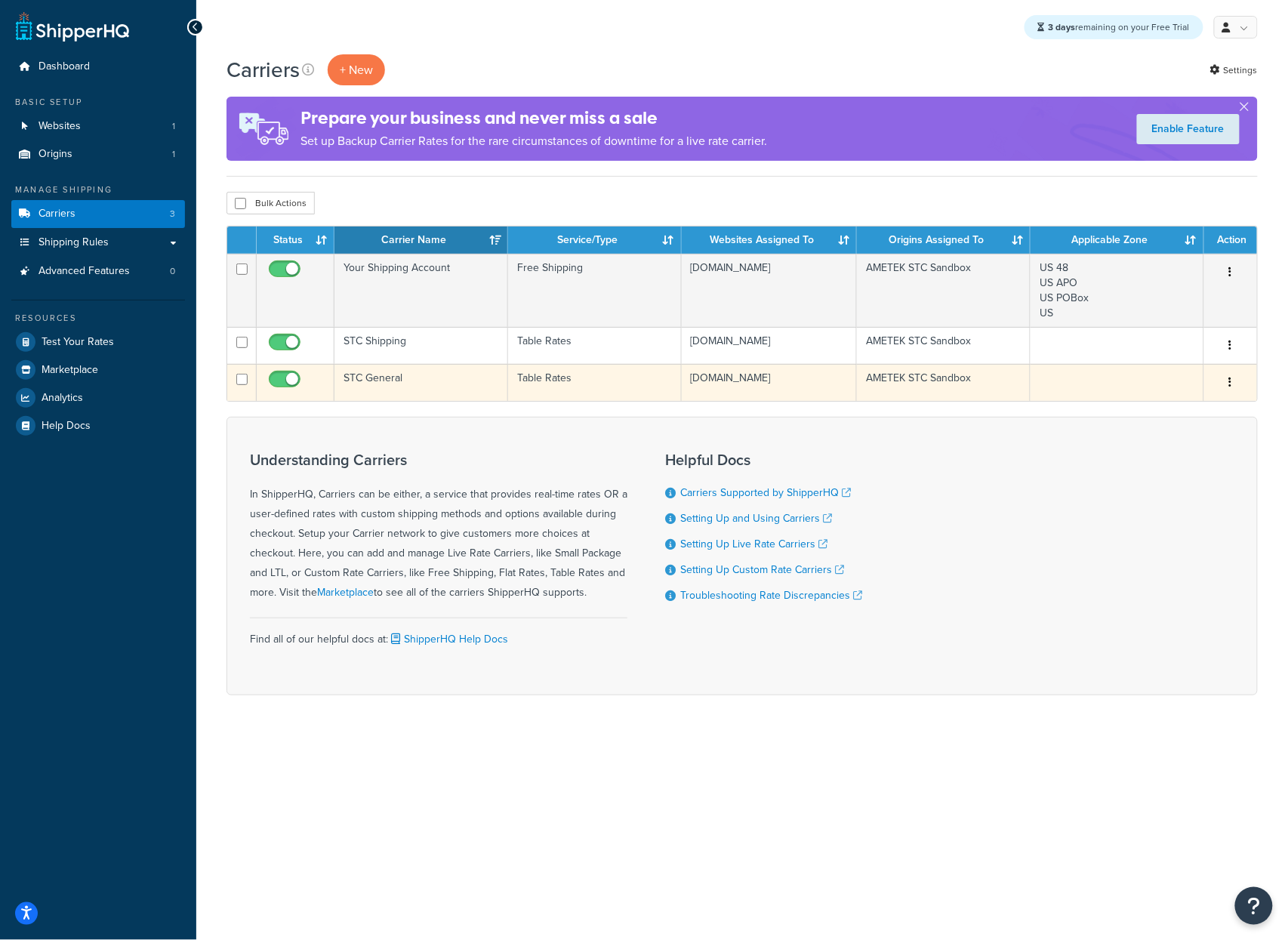
click at [384, 398] on td "STC General" at bounding box center [421, 382] width 174 height 37
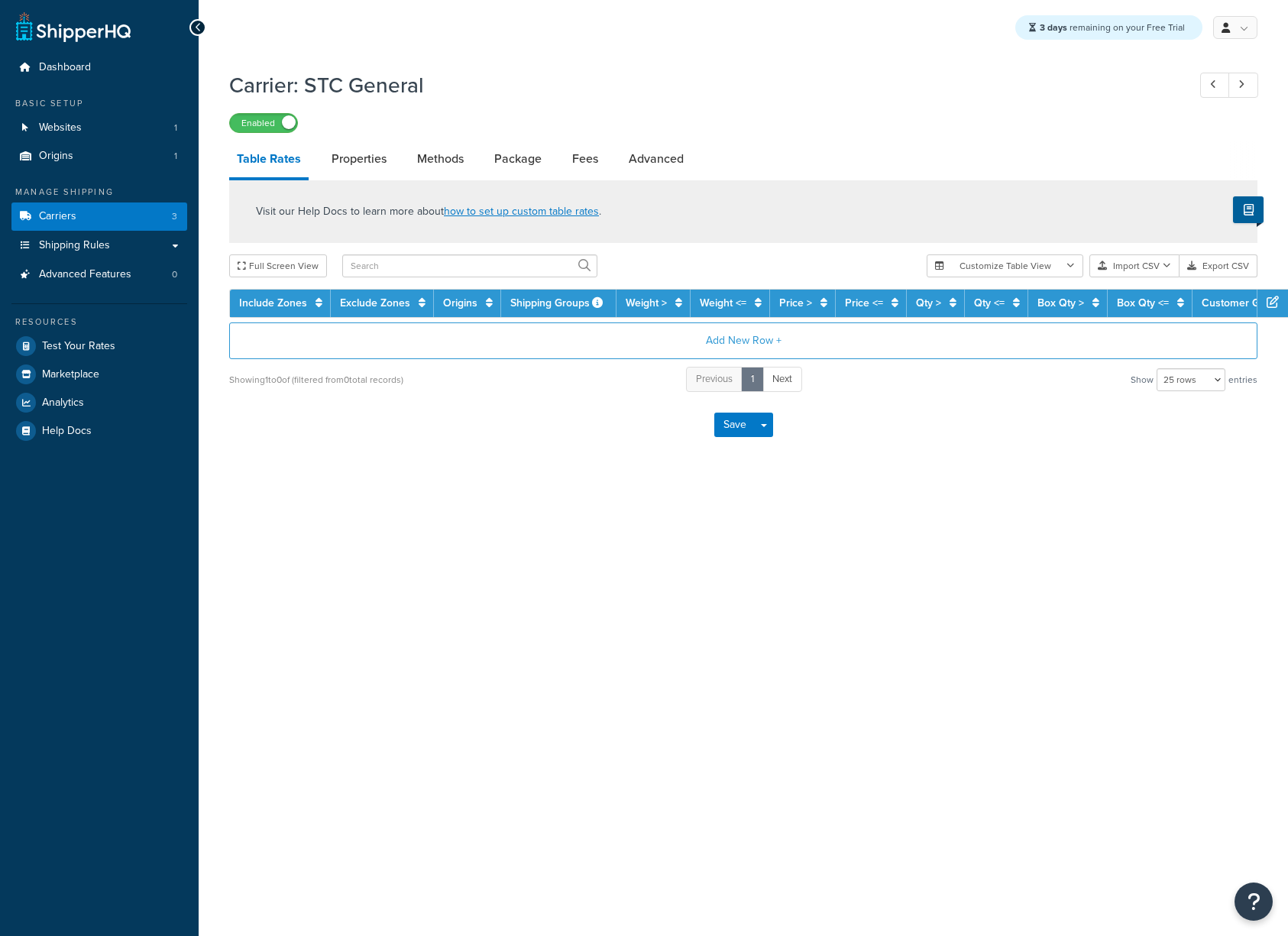
select select "25"
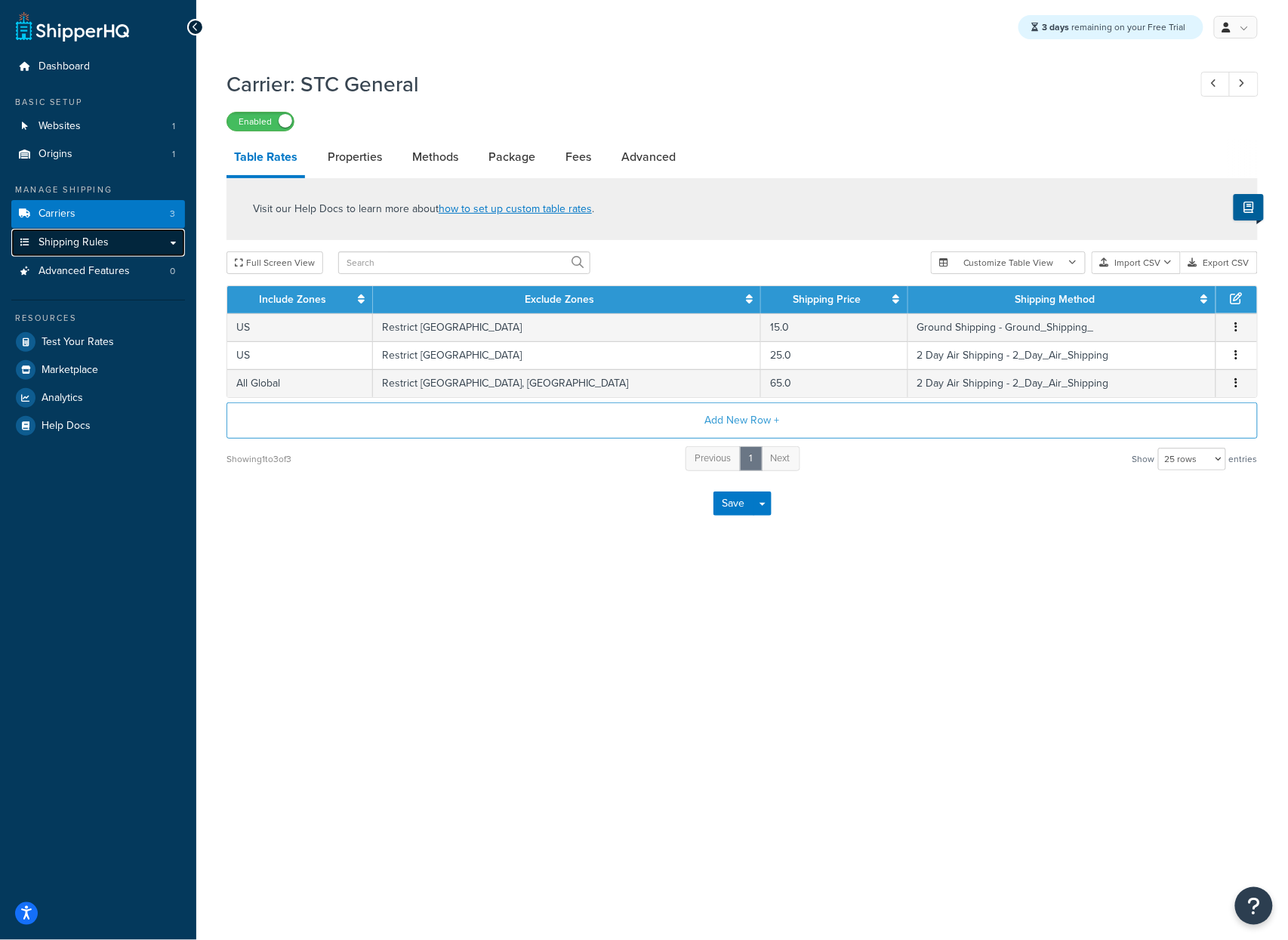
click at [78, 241] on span "Shipping Rules" at bounding box center [73, 243] width 70 height 13
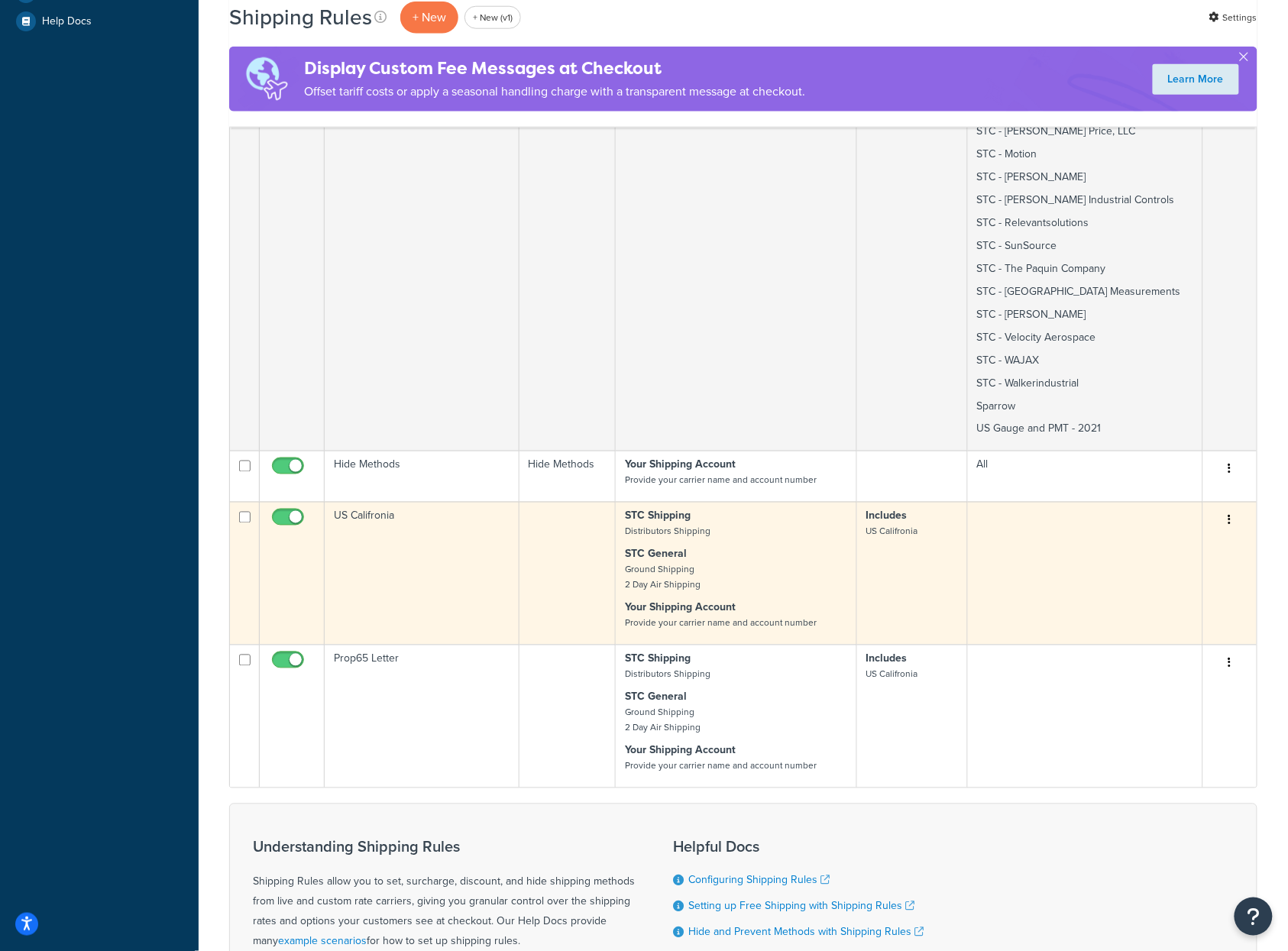
scroll to position [645, 0]
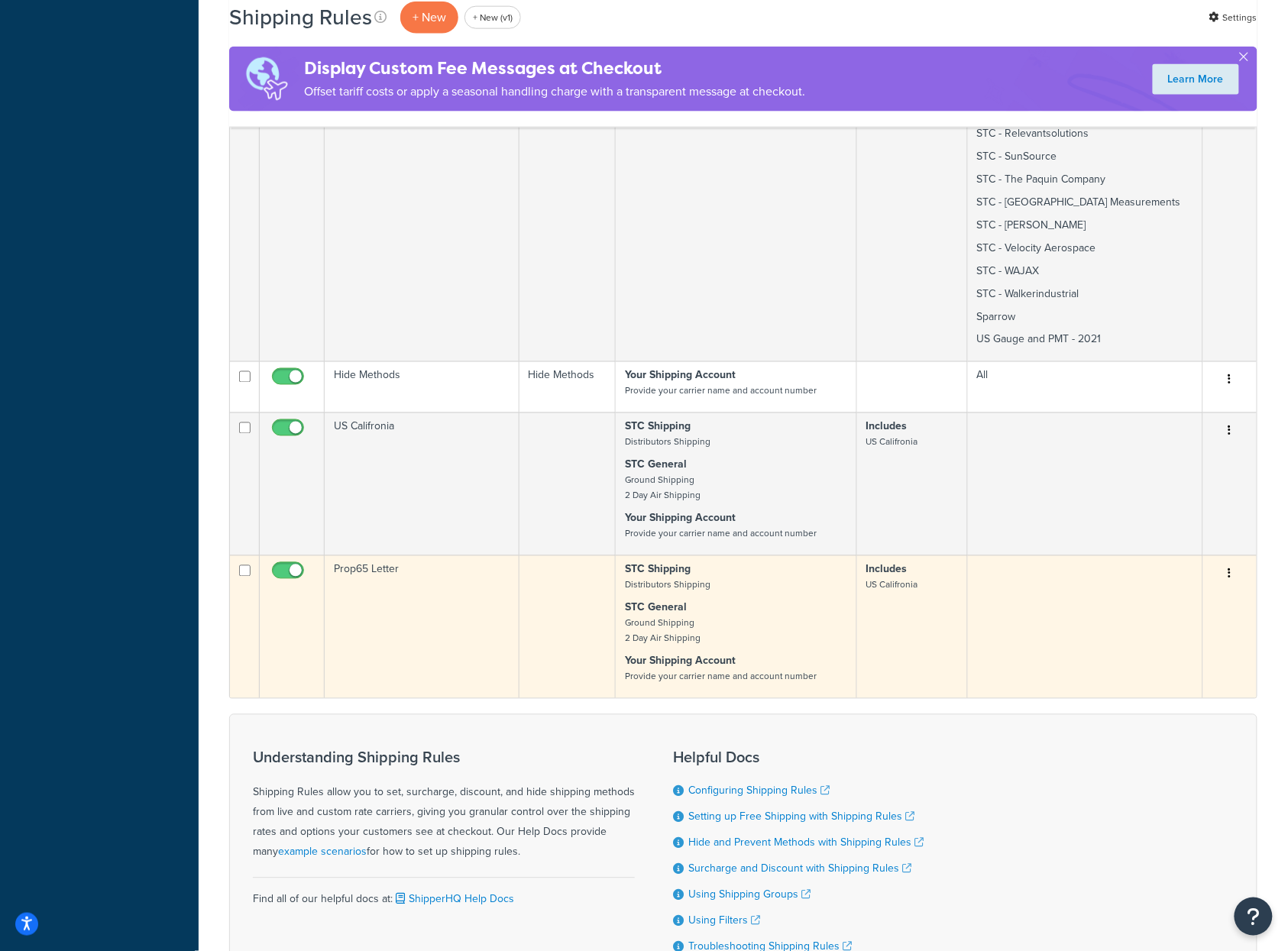
click at [443, 607] on td "Prop65 Letter" at bounding box center [422, 626] width 195 height 143
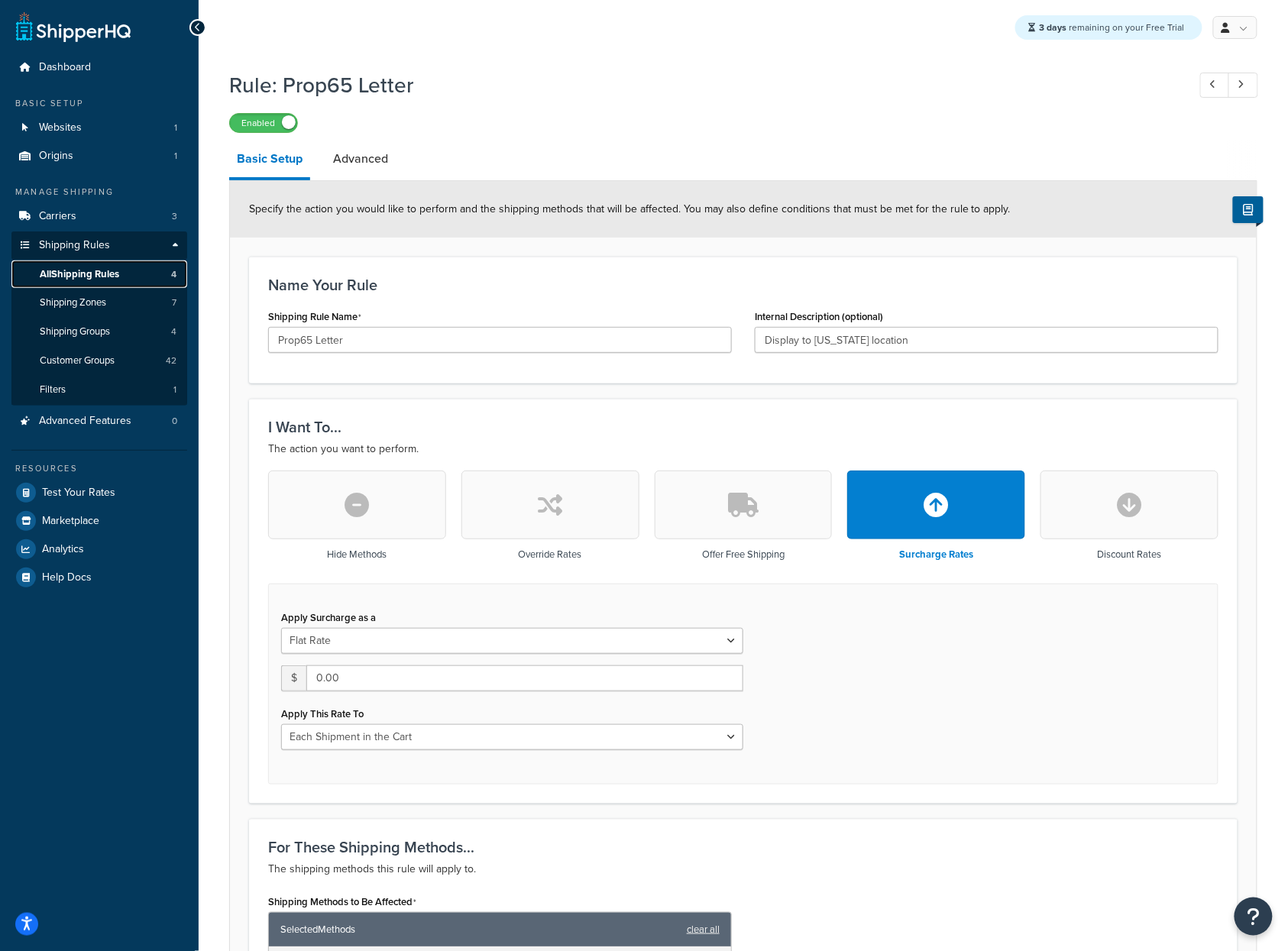
click at [93, 272] on span "All Shipping Rules" at bounding box center [79, 274] width 80 height 13
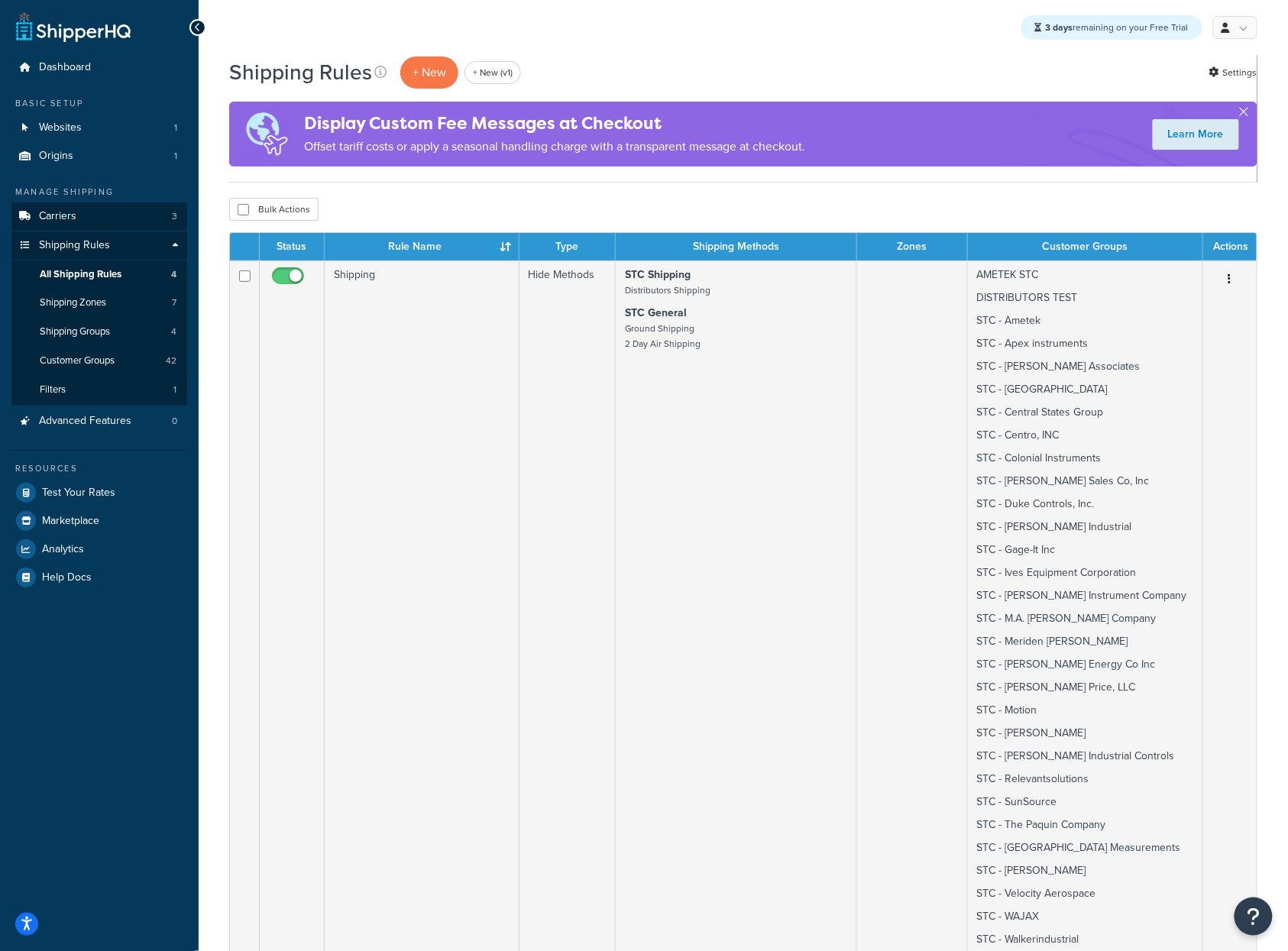
click at [100, 215] on link "Carriers 3" at bounding box center [100, 216] width 176 height 29
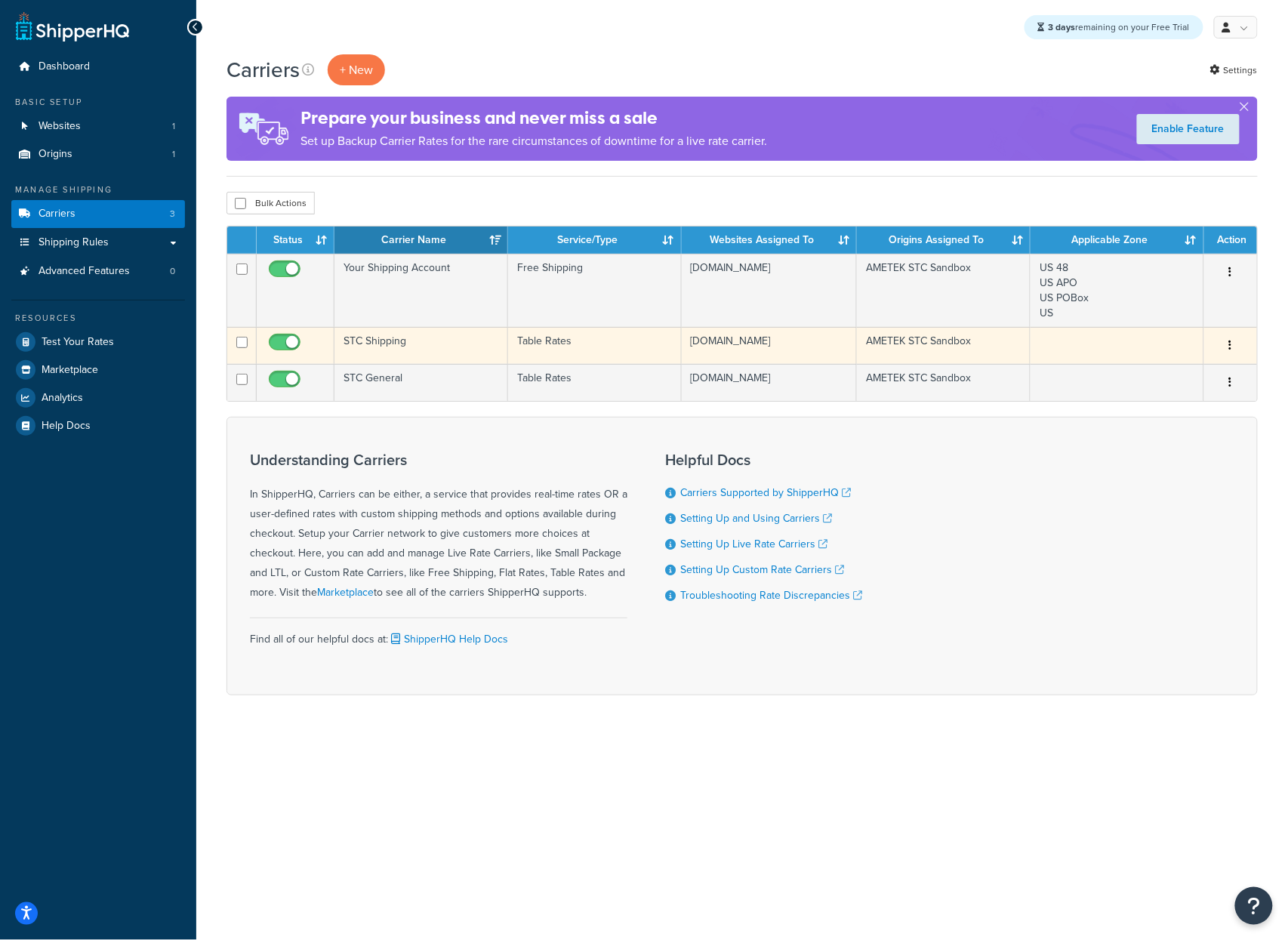
click at [391, 345] on td "STC Shipping" at bounding box center [421, 345] width 174 height 37
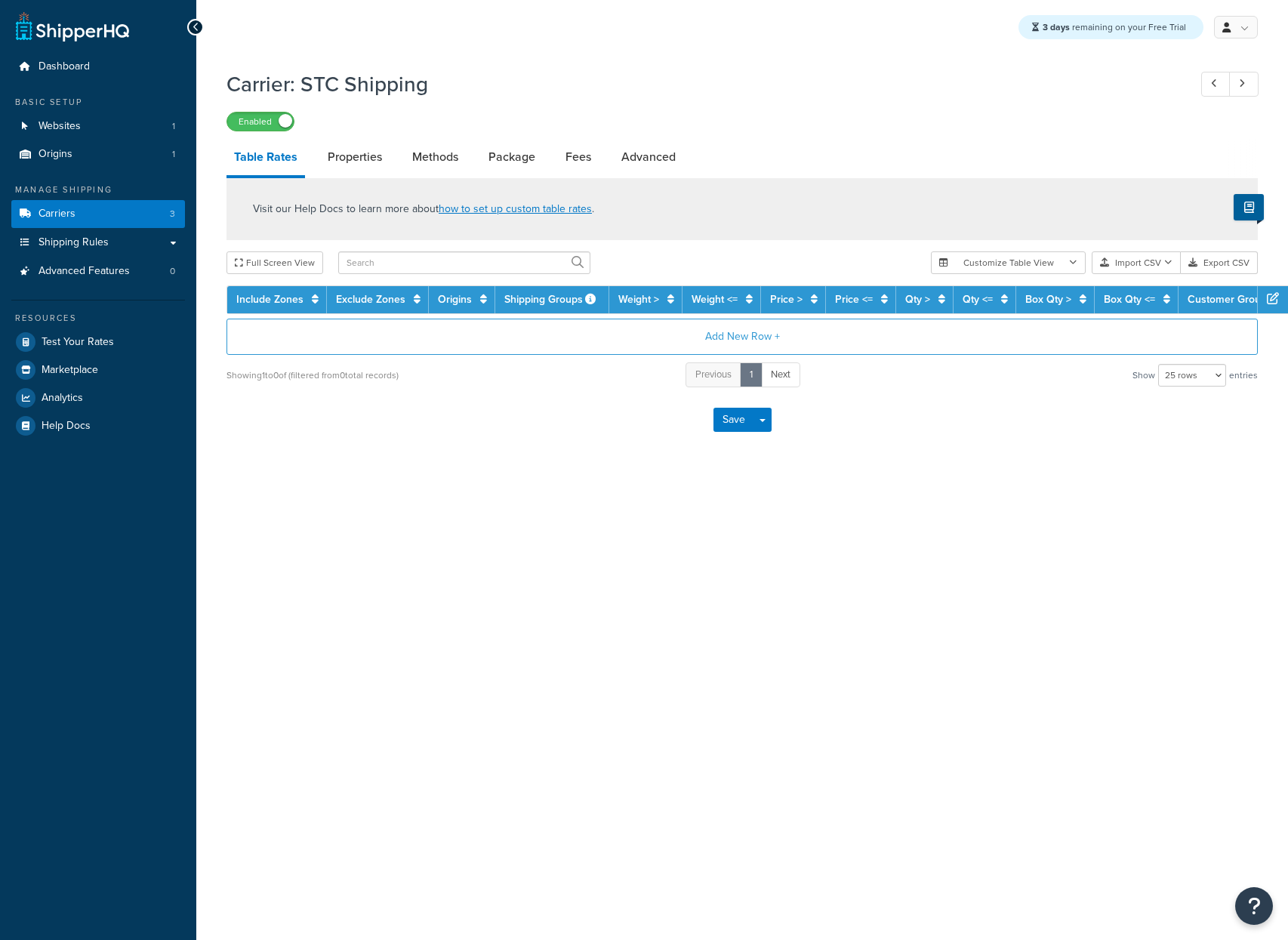
select select "25"
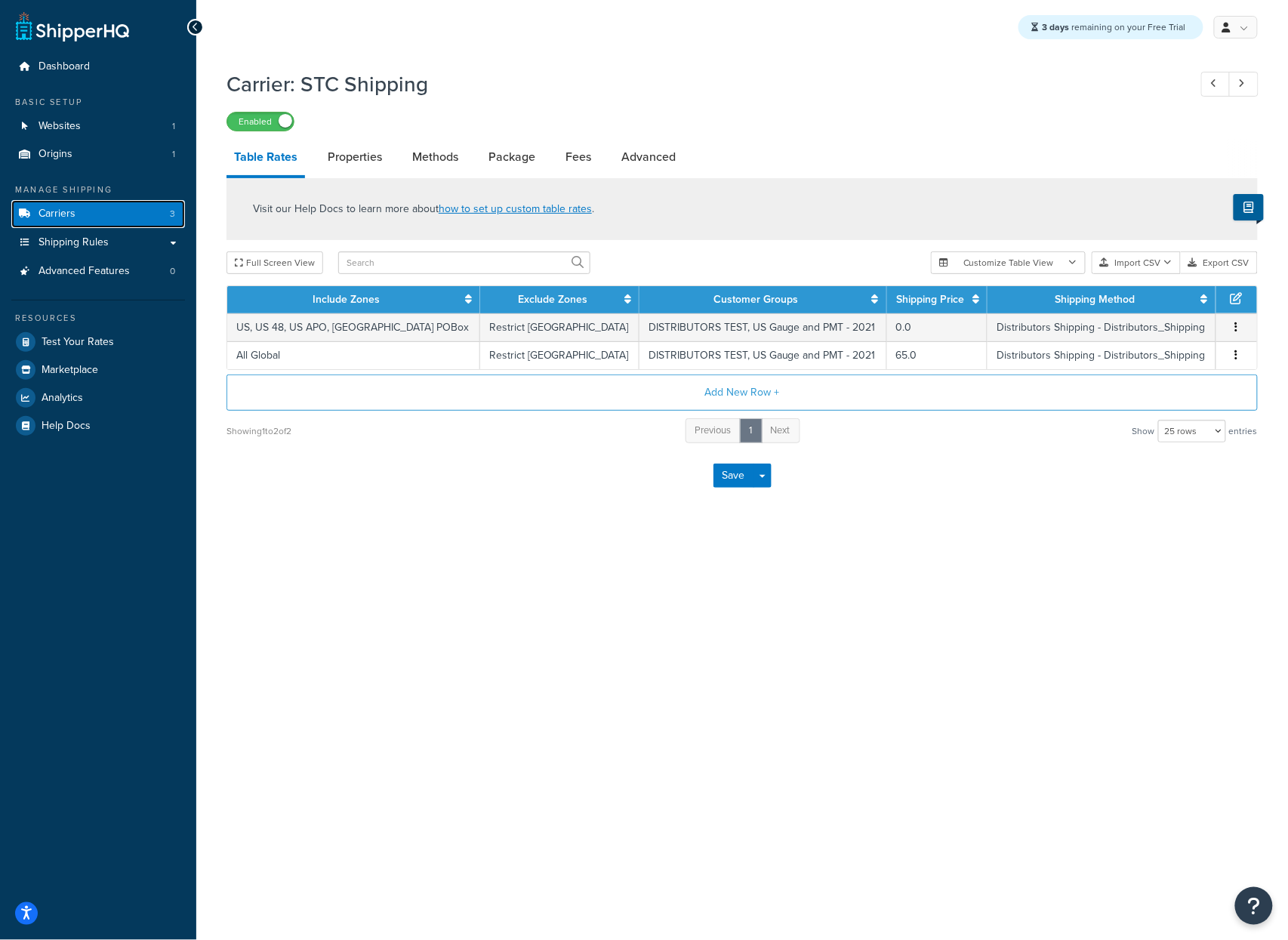
click at [141, 214] on link "Carriers 3" at bounding box center [98, 214] width 174 height 28
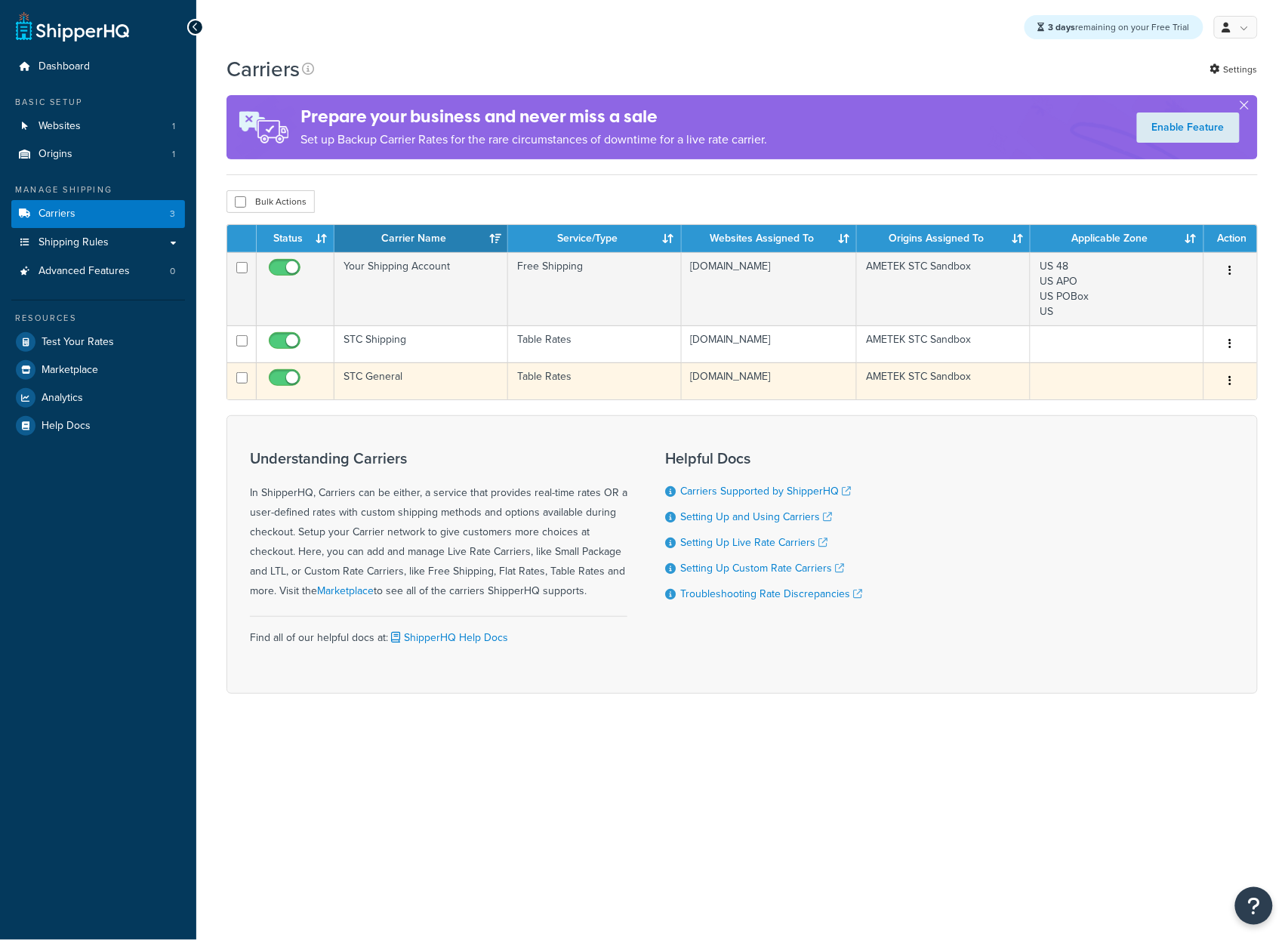
click at [383, 399] on td "STC General" at bounding box center [421, 381] width 174 height 37
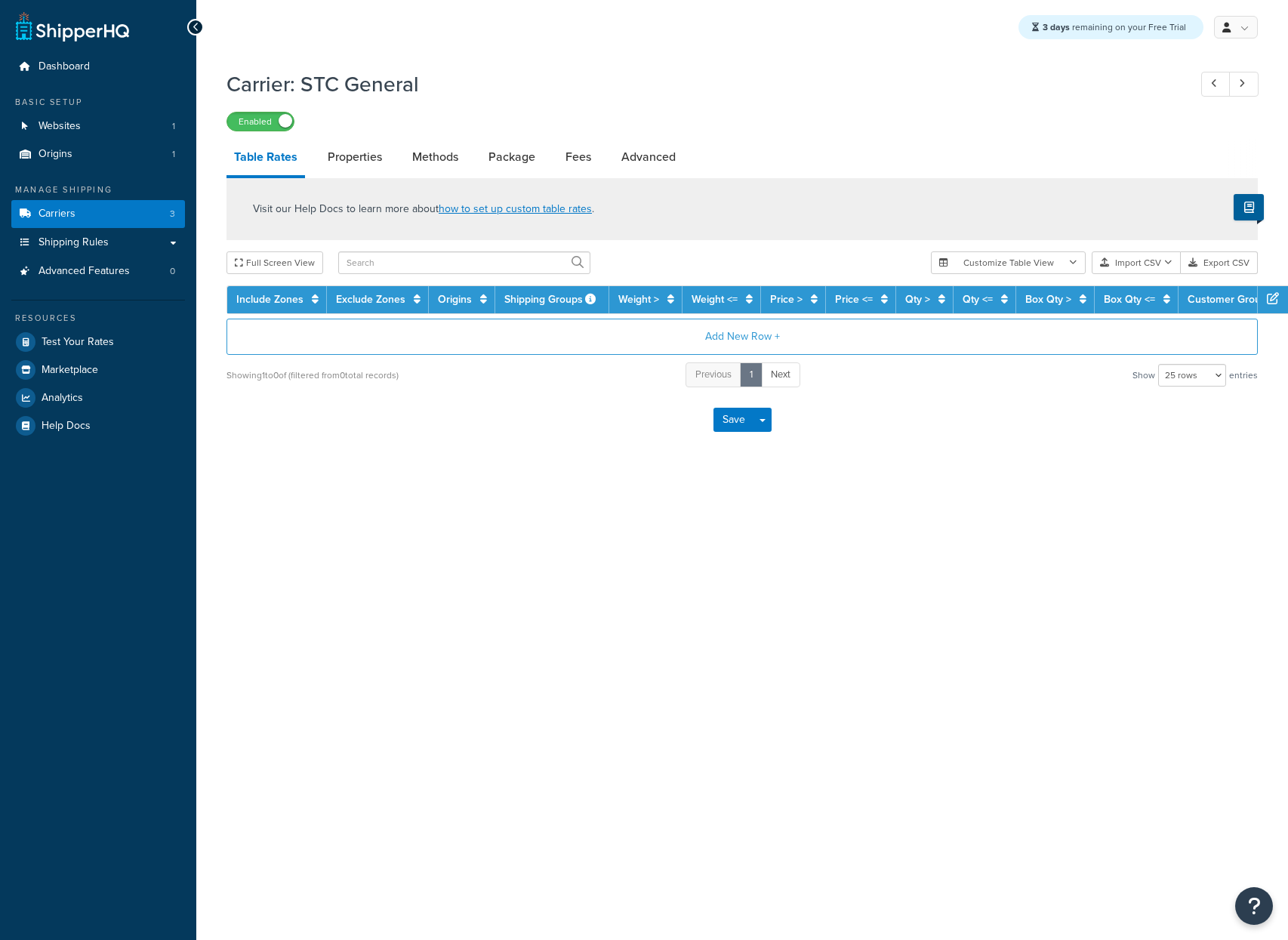
select select "25"
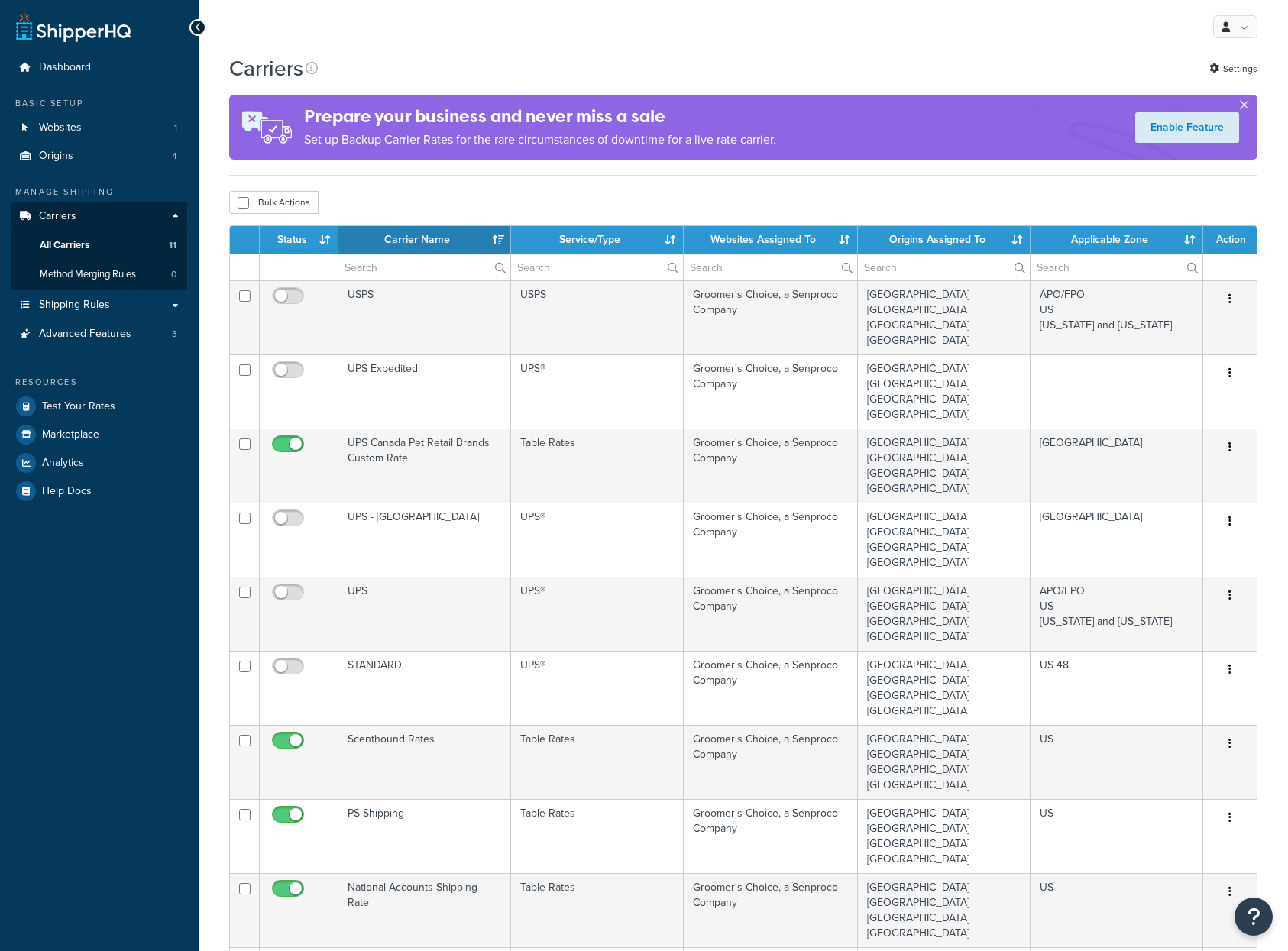
select select "15"
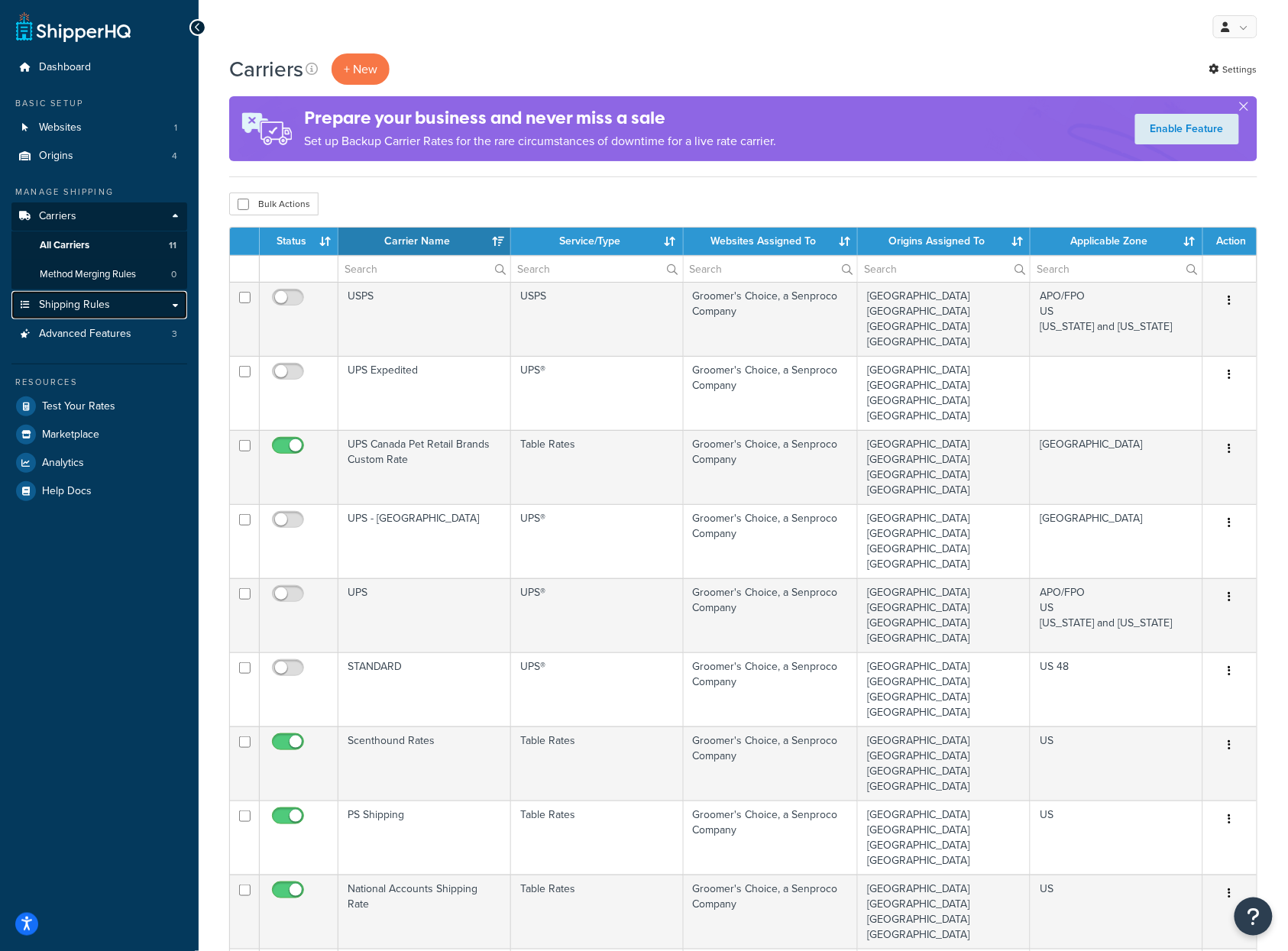
click at [73, 305] on span "Shipping Rules" at bounding box center [74, 305] width 71 height 13
